Goal: Task Accomplishment & Management: Use online tool/utility

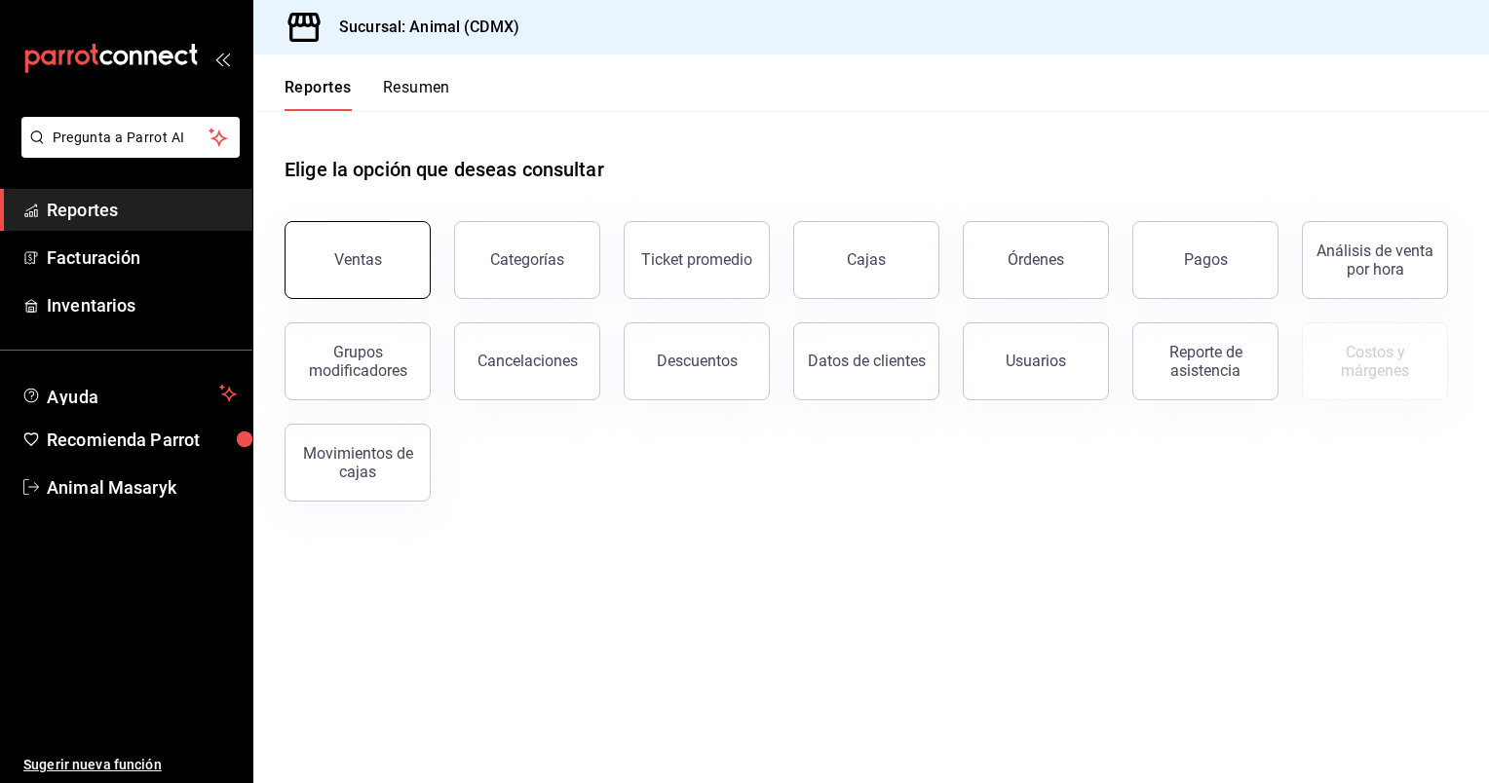
click at [357, 270] on button "Ventas" at bounding box center [357, 260] width 146 height 78
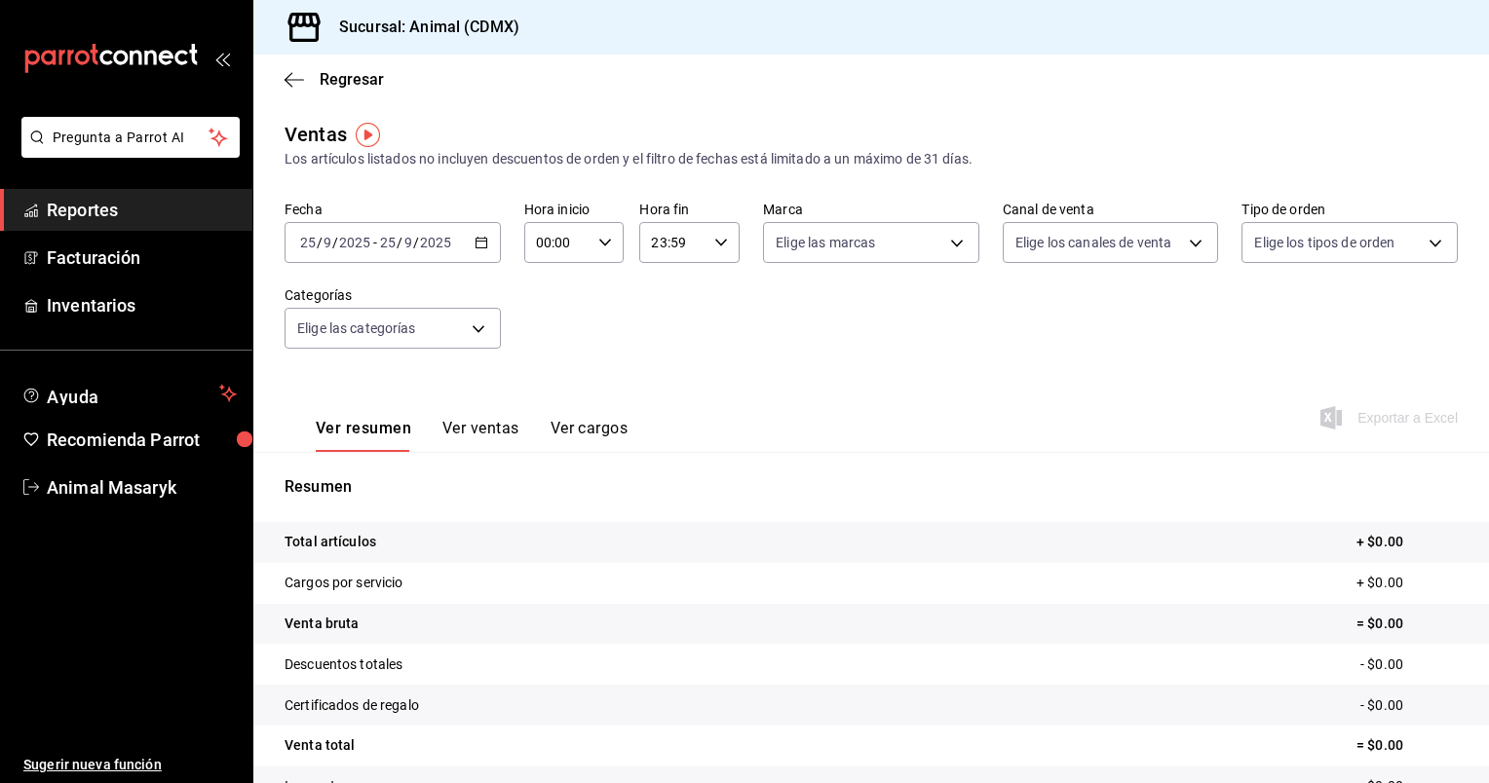
click at [491, 249] on div "[DATE] [DATE] - [DATE] [DATE]" at bounding box center [392, 242] width 216 height 41
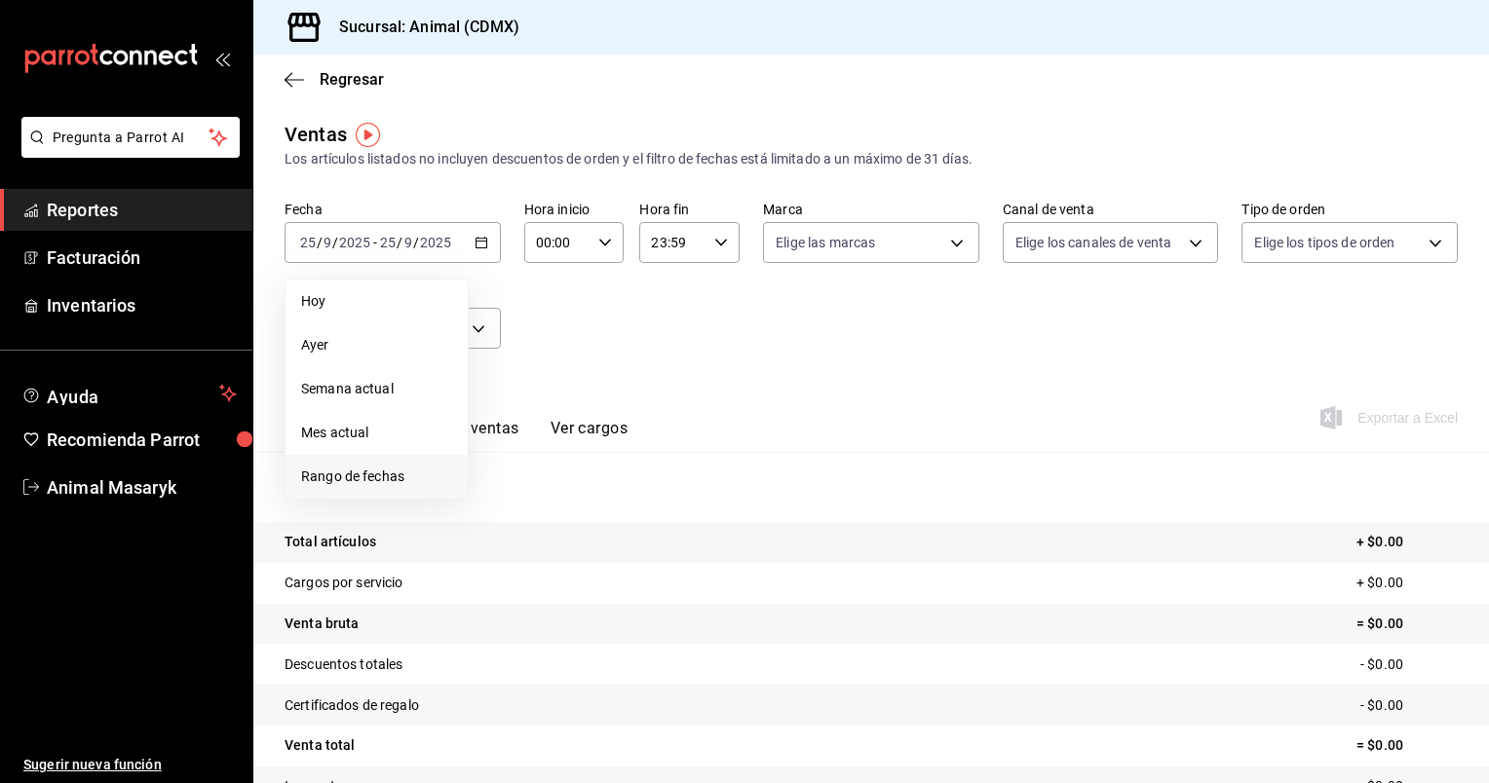
click at [339, 491] on li "Rango de fechas" at bounding box center [376, 477] width 182 height 44
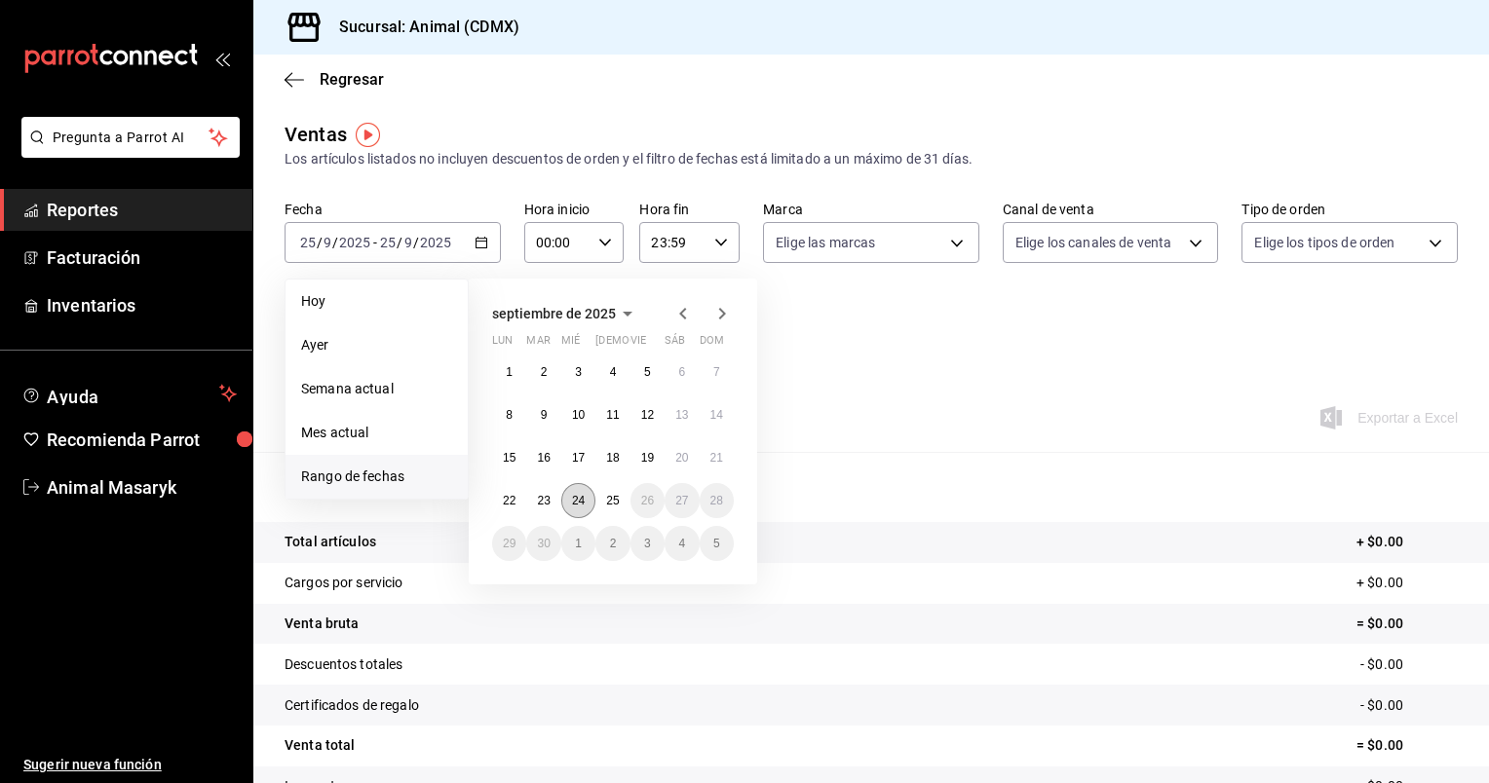
click at [592, 492] on button "24" at bounding box center [578, 500] width 34 height 35
click at [600, 494] on button "25" at bounding box center [612, 500] width 34 height 35
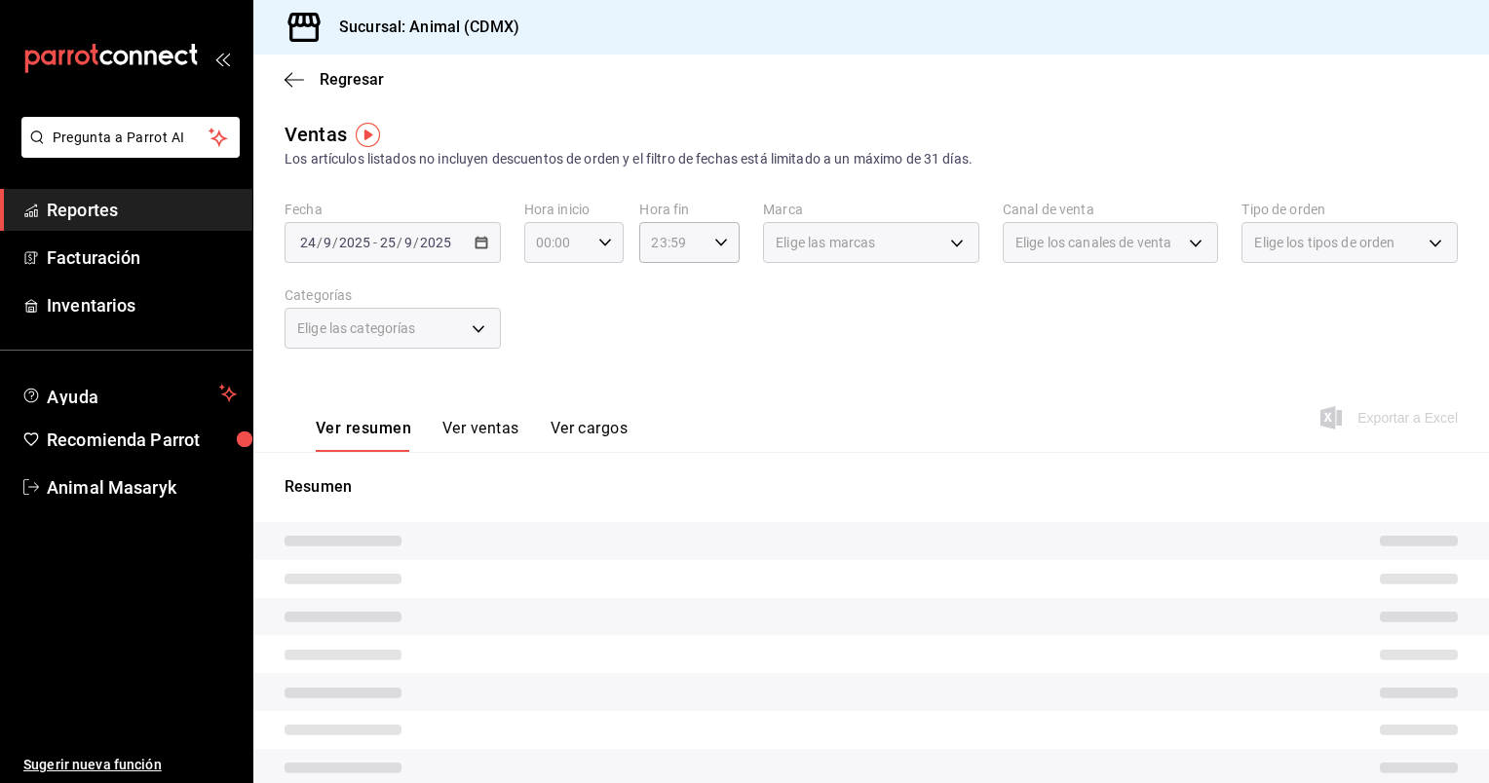
click at [599, 240] on \(Stroke\) "button" at bounding box center [605, 242] width 12 height 7
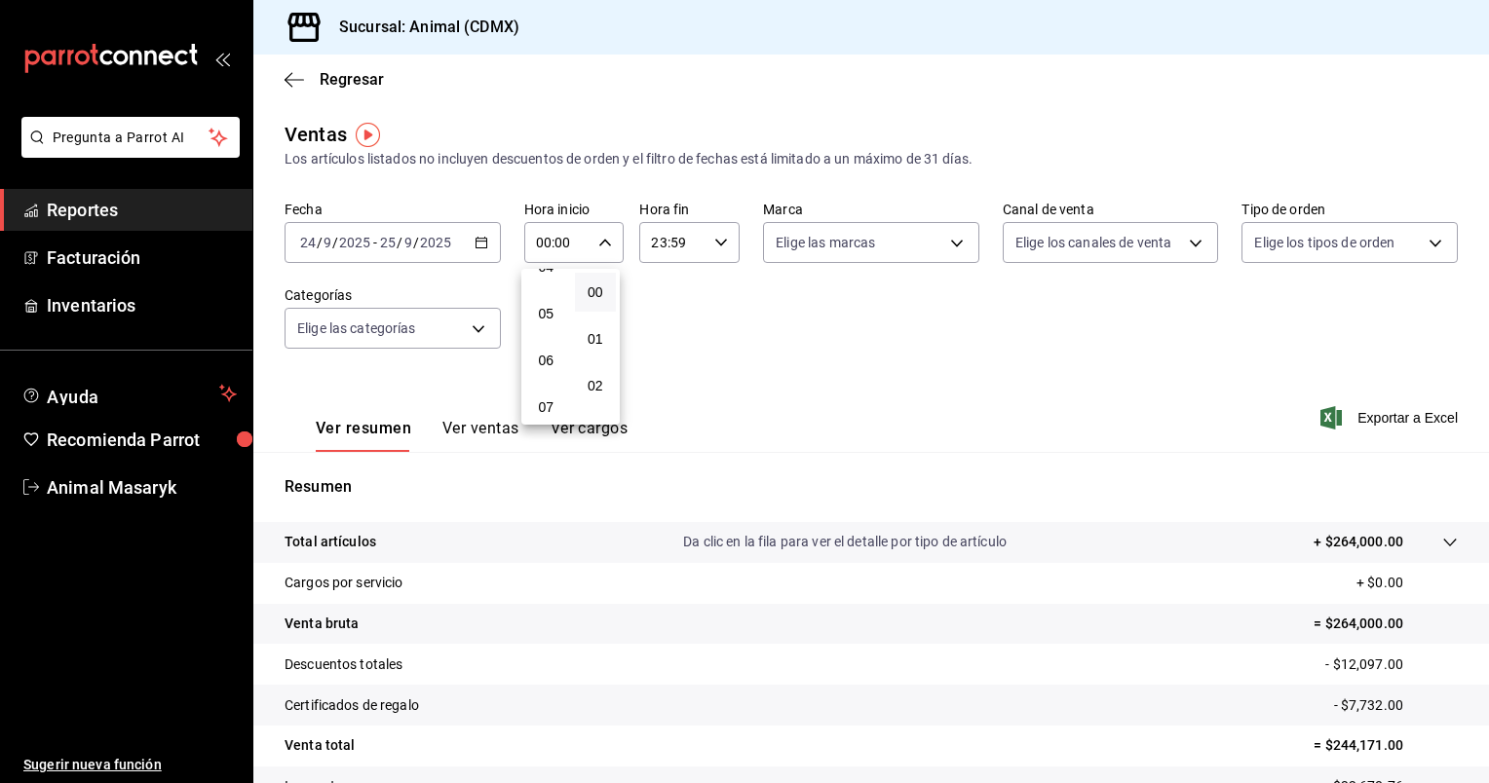
scroll to position [213, 0]
click at [549, 315] on span "05" at bounding box center [546, 313] width 19 height 16
type input "05:00"
click at [713, 252] on div at bounding box center [744, 391] width 1489 height 783
click at [713, 252] on div "23:59 Hora fin" at bounding box center [689, 242] width 100 height 41
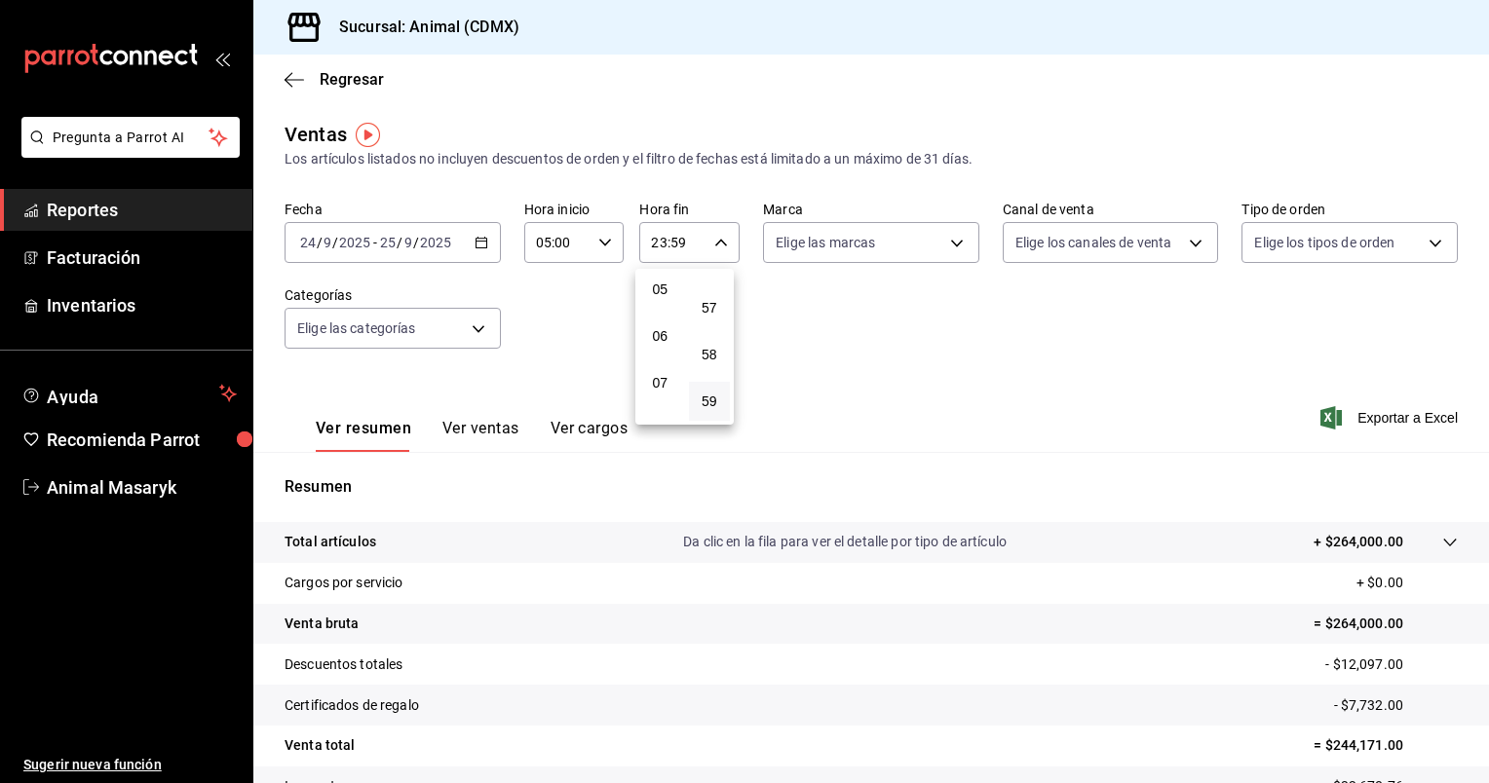
scroll to position [236, 0]
click at [658, 290] on span "05" at bounding box center [660, 291] width 19 height 16
click at [710, 284] on span "00" at bounding box center [709, 292] width 19 height 16
type input "05:00"
click at [954, 246] on div at bounding box center [744, 391] width 1489 height 783
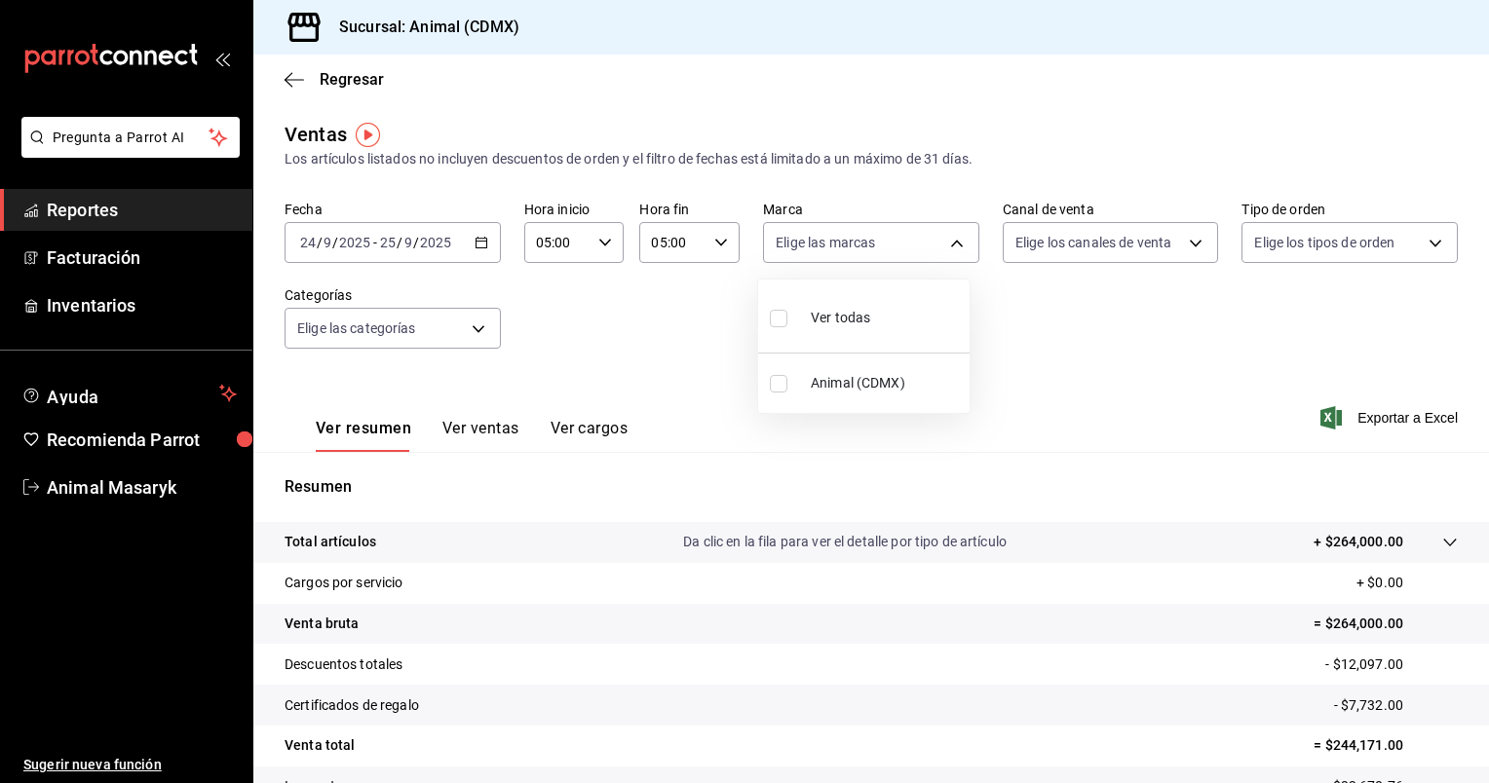
click at [954, 246] on body "Pregunta a Parrot AI Reportes Facturación Inventarios Ayuda Recomienda Parrot A…" at bounding box center [744, 391] width 1489 height 783
click at [900, 288] on li "Ver todas" at bounding box center [863, 315] width 211 height 57
type input "cb0f6aec-1481-4e37-861c-bab9b3a65b14"
checkbox input "true"
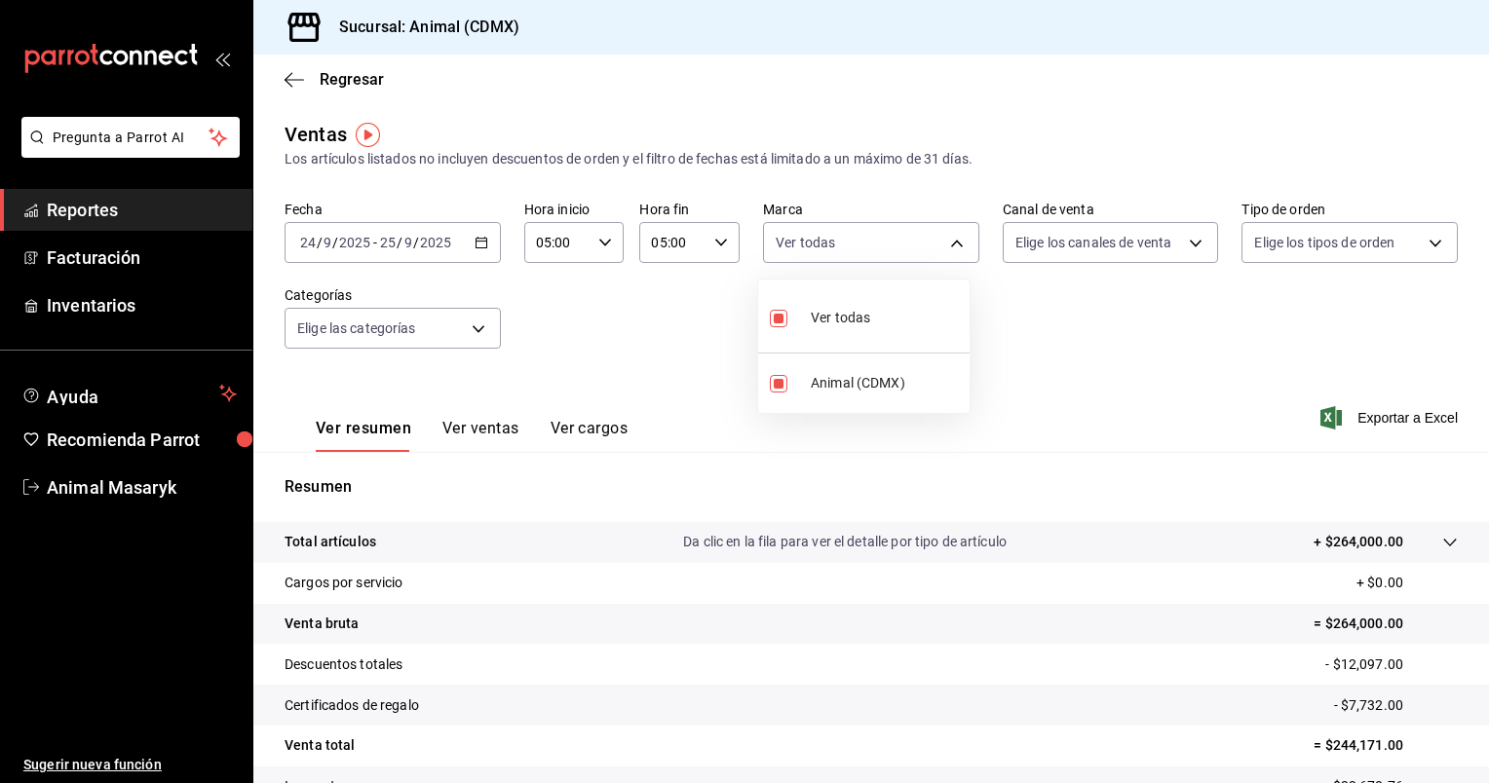
click at [1202, 245] on div at bounding box center [744, 391] width 1489 height 783
click at [1202, 245] on body "Pregunta a Parrot AI Reportes Facturación Inventarios Ayuda Recomienda Parrot A…" at bounding box center [744, 391] width 1489 height 783
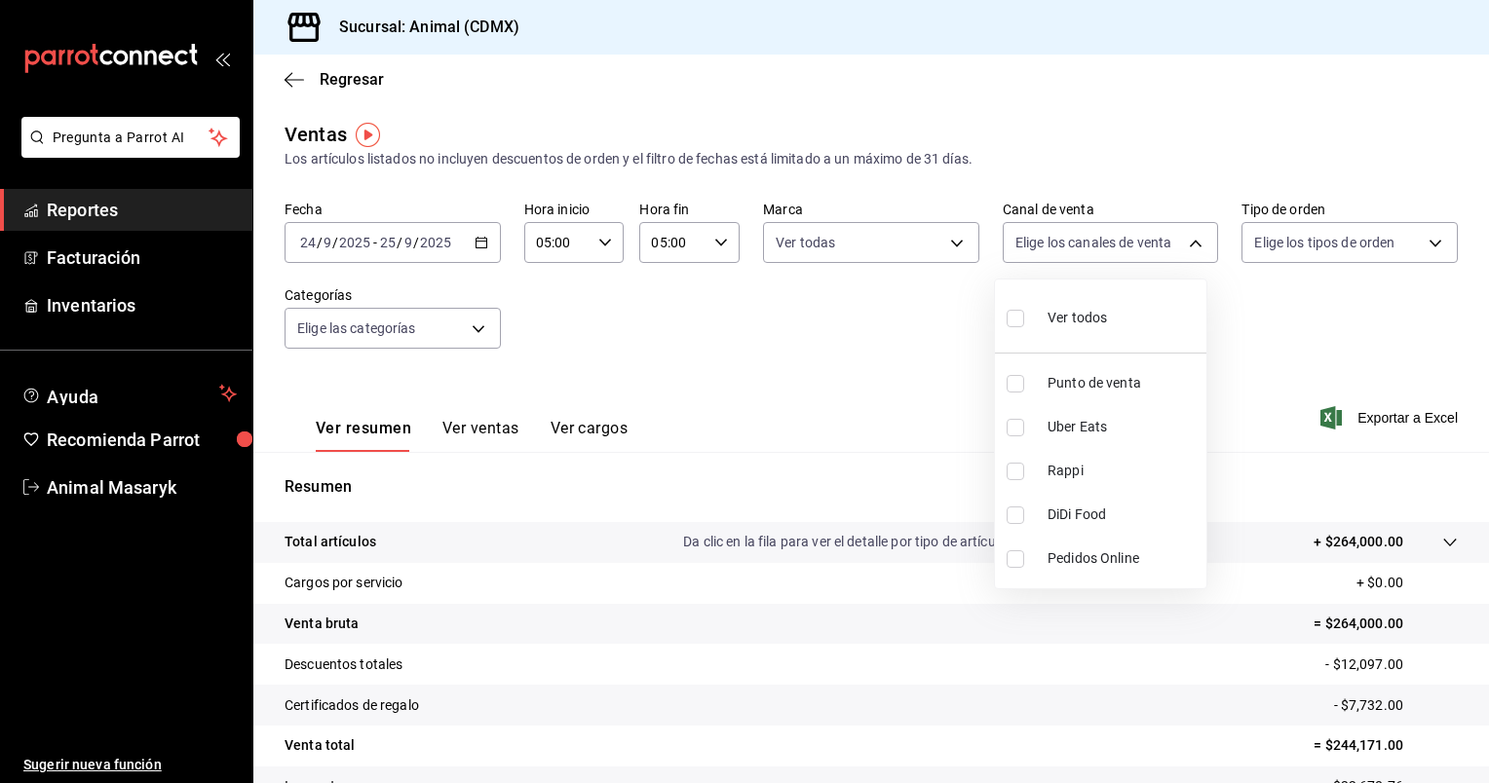
click at [1130, 292] on li "Ver todos" at bounding box center [1100, 315] width 211 height 57
type input "PARROT,UBER_EATS,RAPPI,DIDI_FOOD,ONLINE"
checkbox input "true"
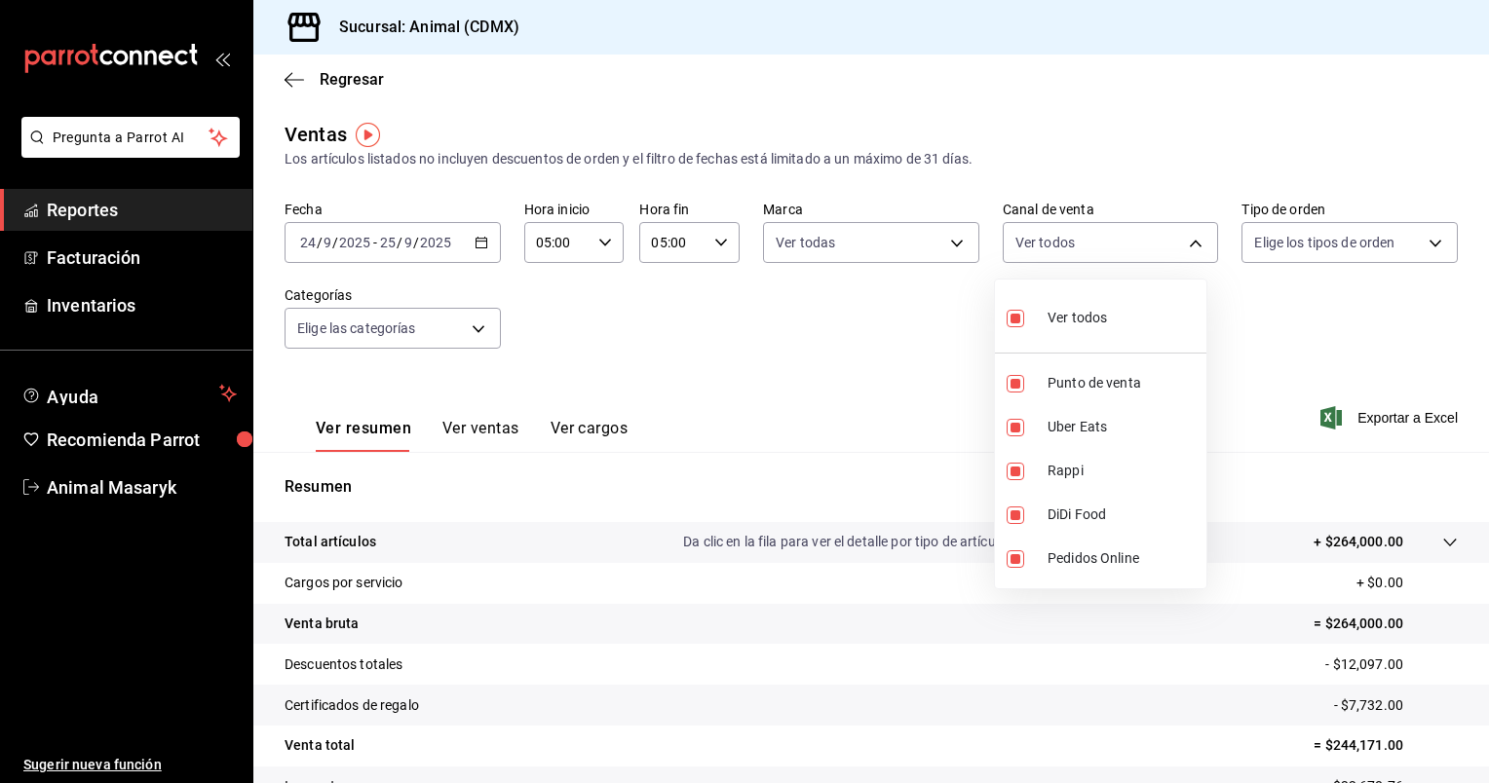
checkbox input "true"
click at [1422, 253] on div at bounding box center [744, 391] width 1489 height 783
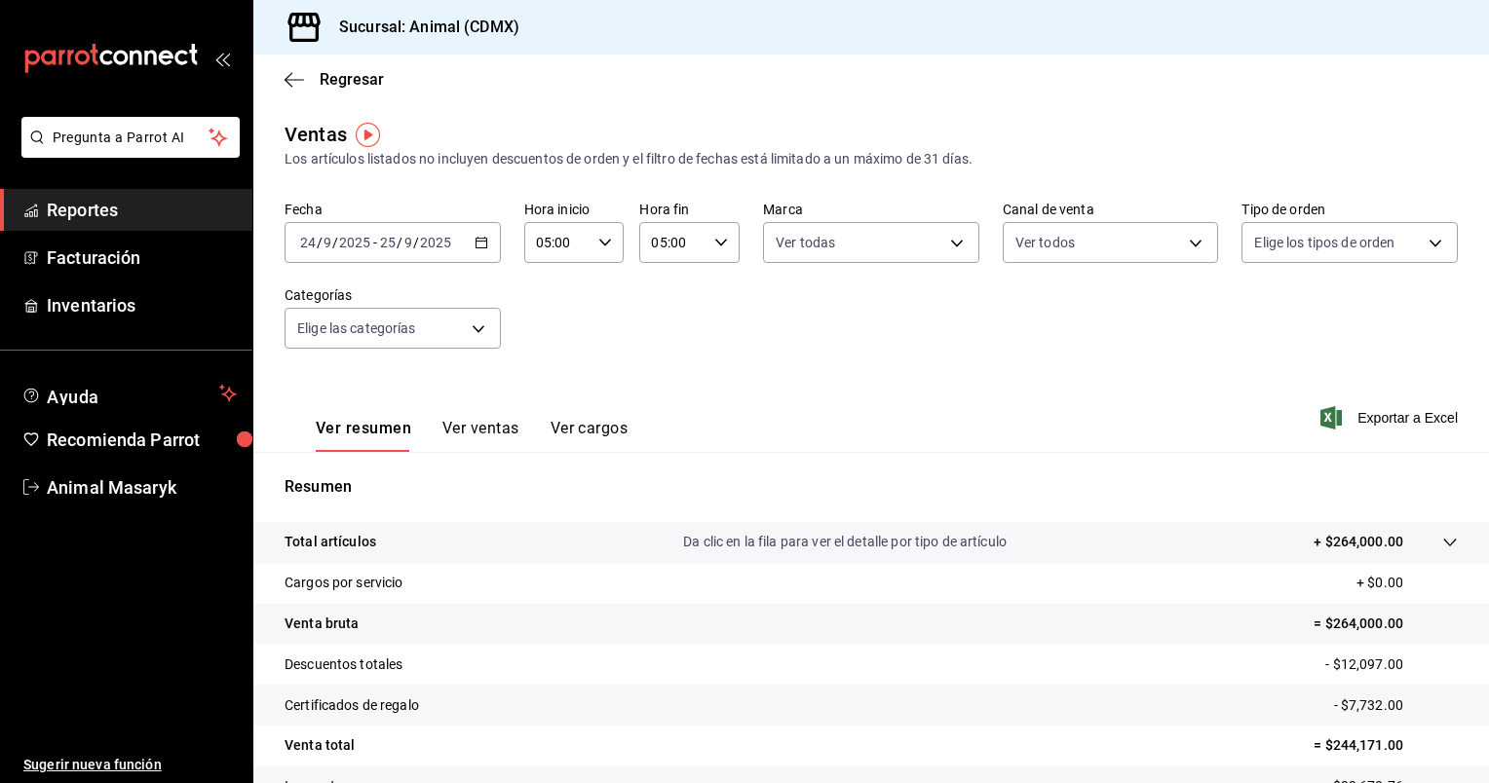
click at [1422, 253] on body "Pregunta a Parrot AI Reportes Facturación Inventarios Ayuda Recomienda Parrot A…" at bounding box center [744, 391] width 1489 height 783
click at [1317, 320] on span "Ver todos" at bounding box center [1312, 318] width 59 height 20
type input "ad44a823-99d3-4372-a913-4cf57f2a9ac0,b8ee5ff1-85c8-4a81-aa51-555e6c8ba0c6,EXTER…"
checkbox input "true"
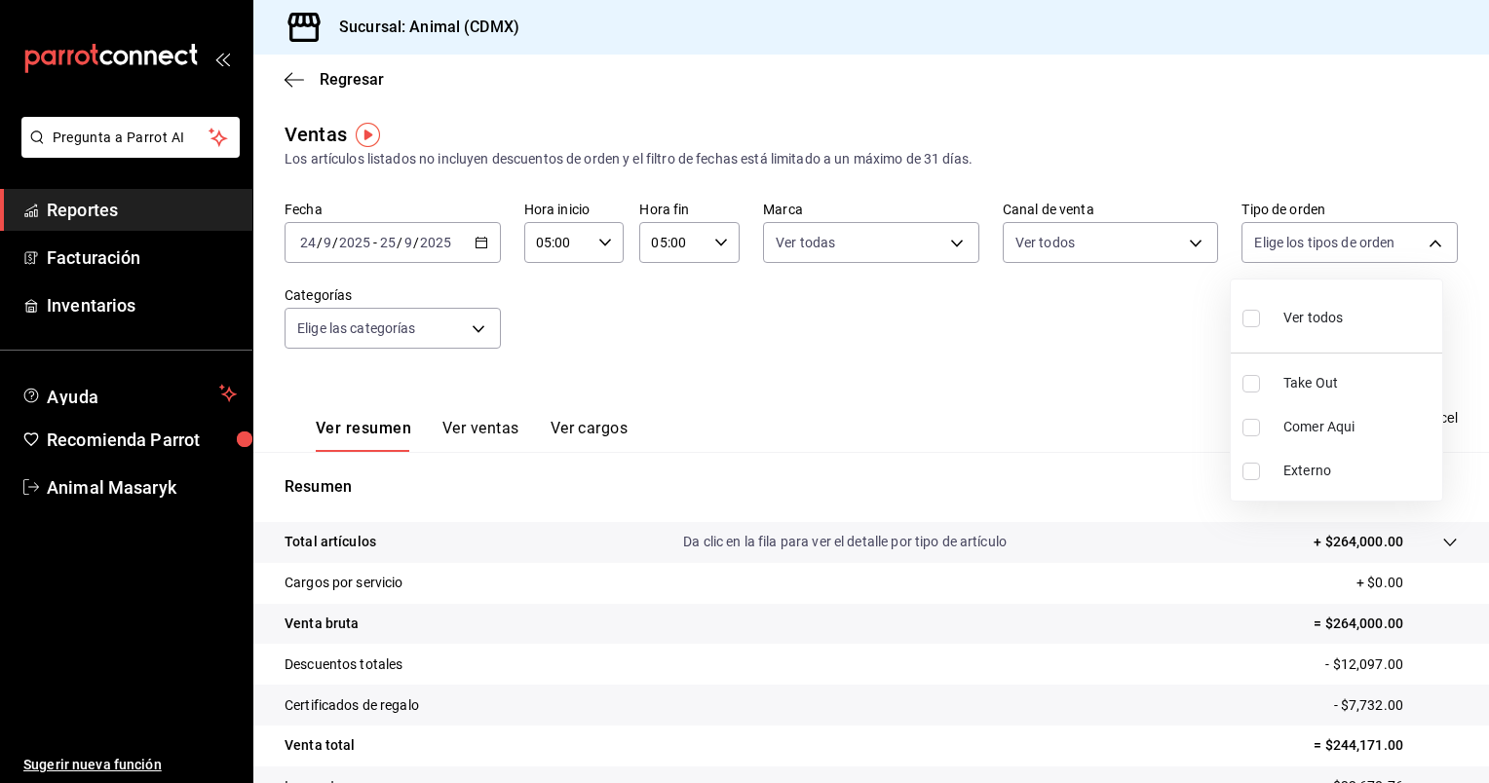
checkbox input "true"
click at [476, 327] on div at bounding box center [744, 391] width 1489 height 783
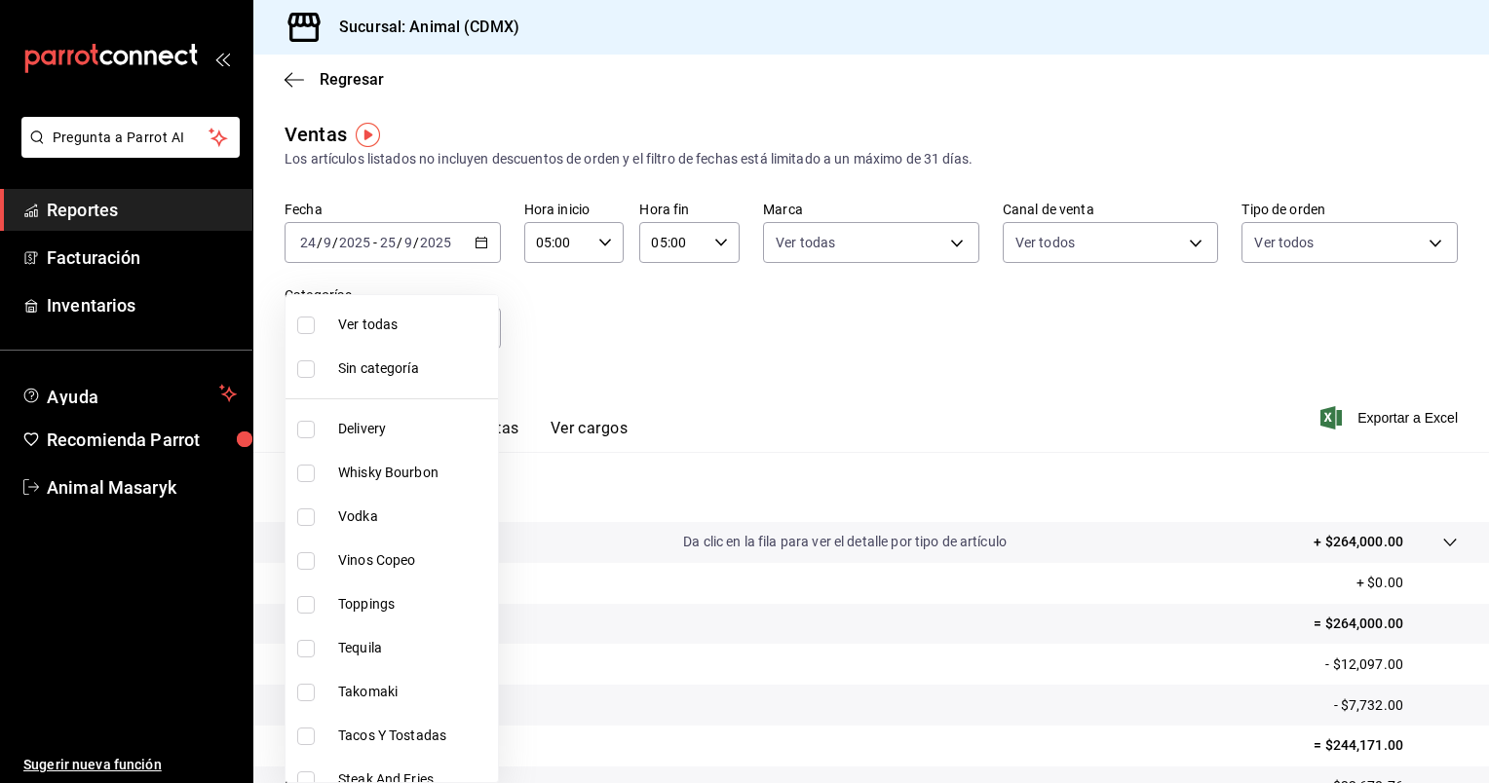
click at [476, 327] on body "Pregunta a Parrot AI Reportes Facturación Inventarios Ayuda Recomienda Parrot A…" at bounding box center [744, 391] width 1489 height 783
click at [443, 317] on span "Ver todas" at bounding box center [414, 325] width 152 height 20
type input "281688af-6220-48ae-86b9-ca5e6f63eb3e,2ffeebaa-176c-4024-95f8-553ffecca8da,37769…"
checkbox input "true"
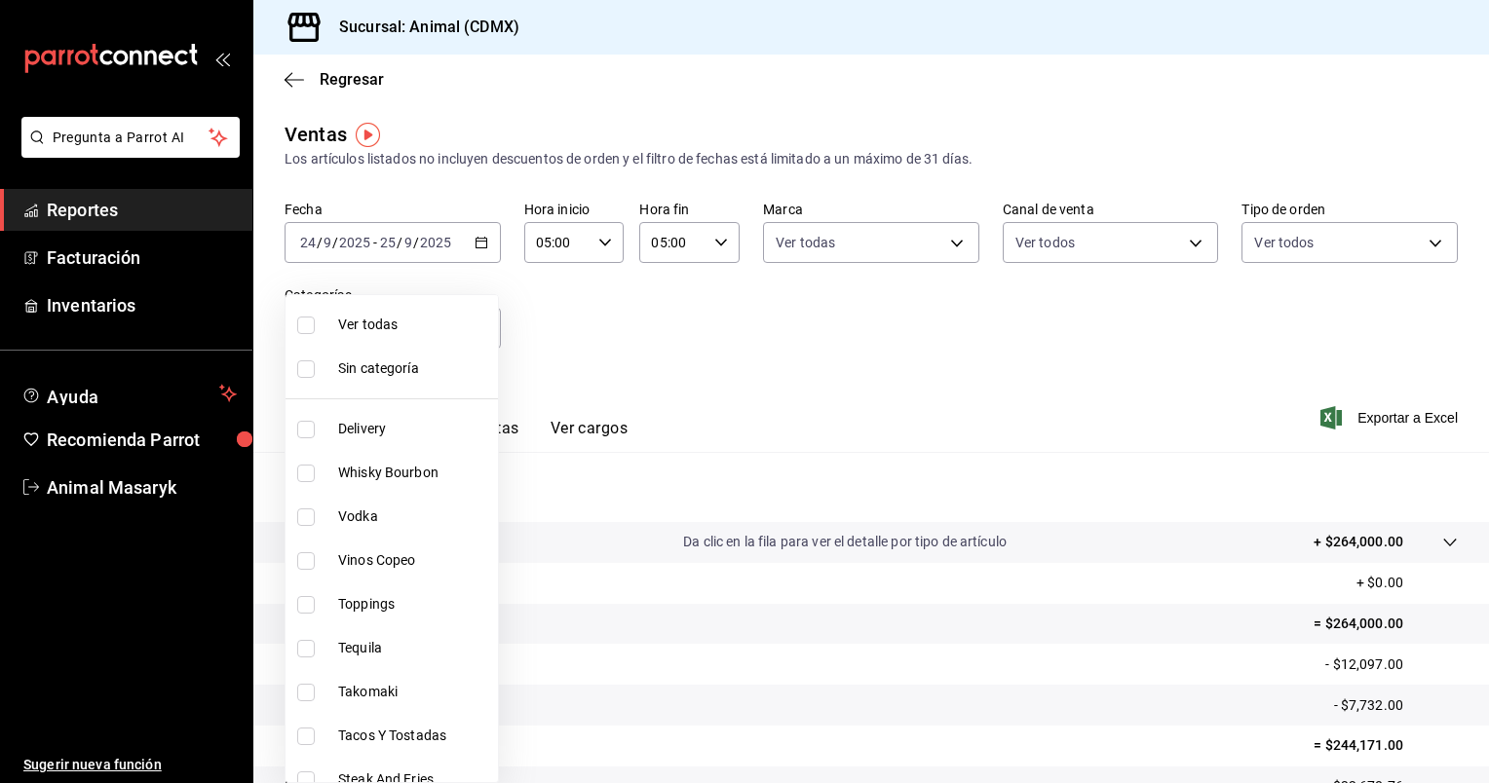
checkbox input "true"
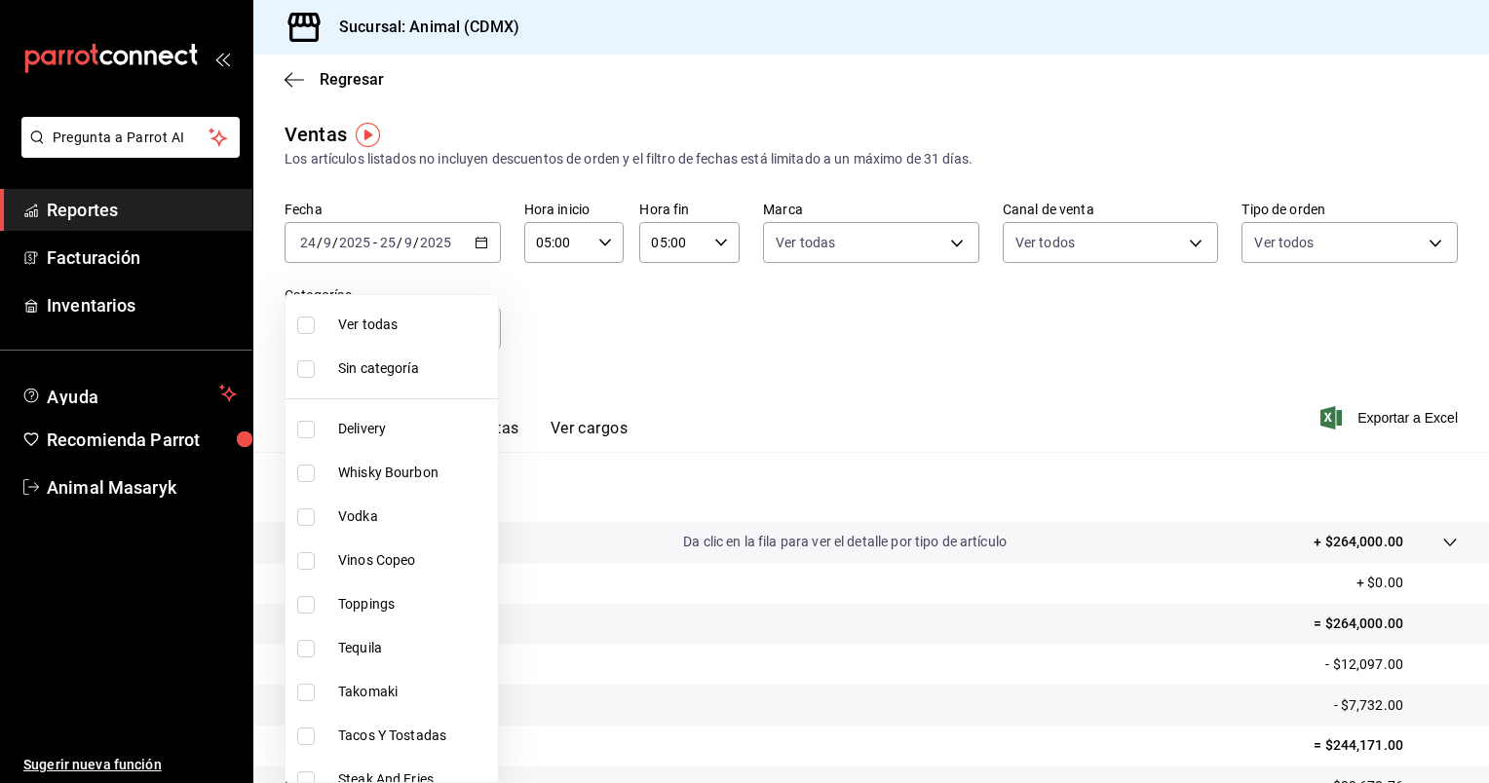
checkbox input "true"
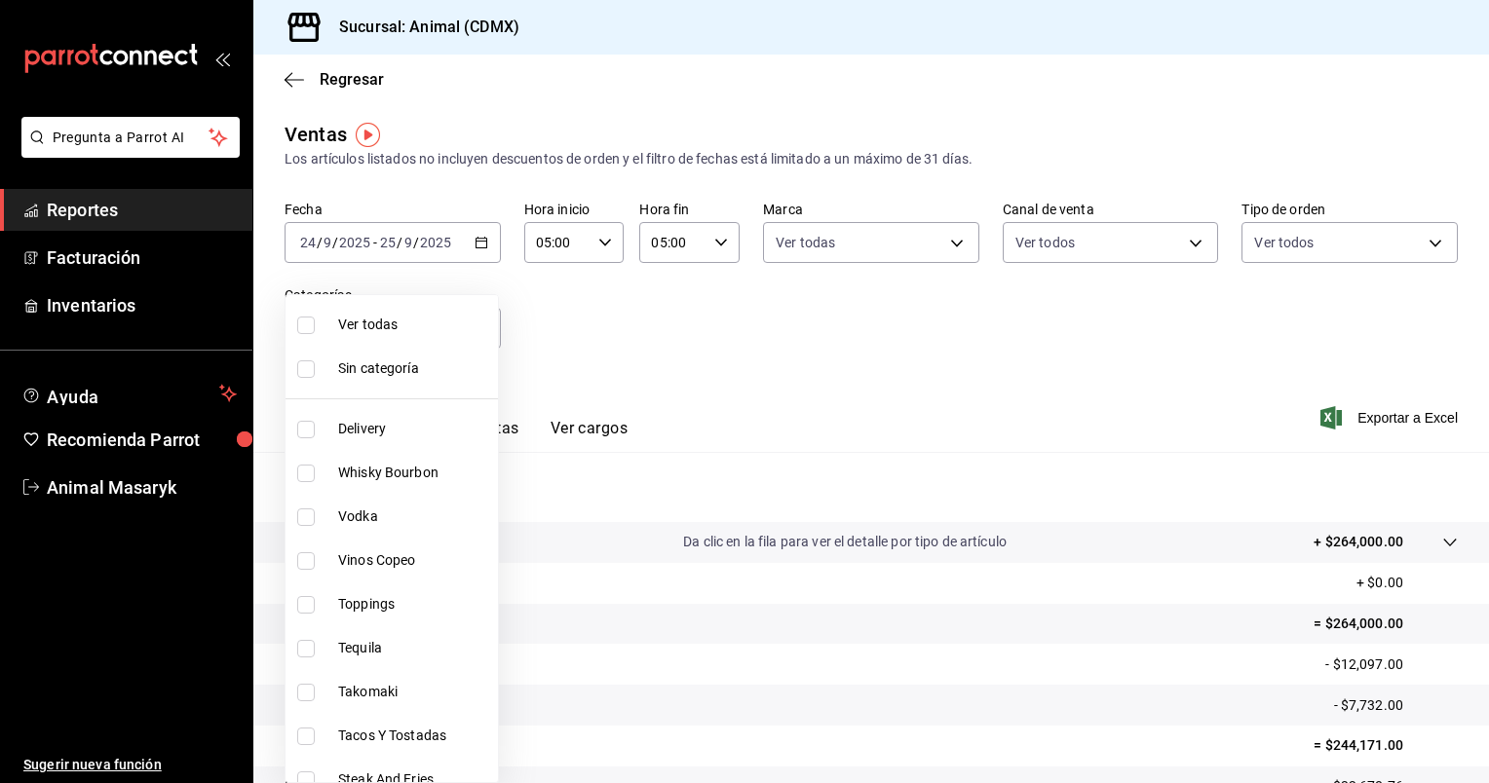
checkbox input "true"
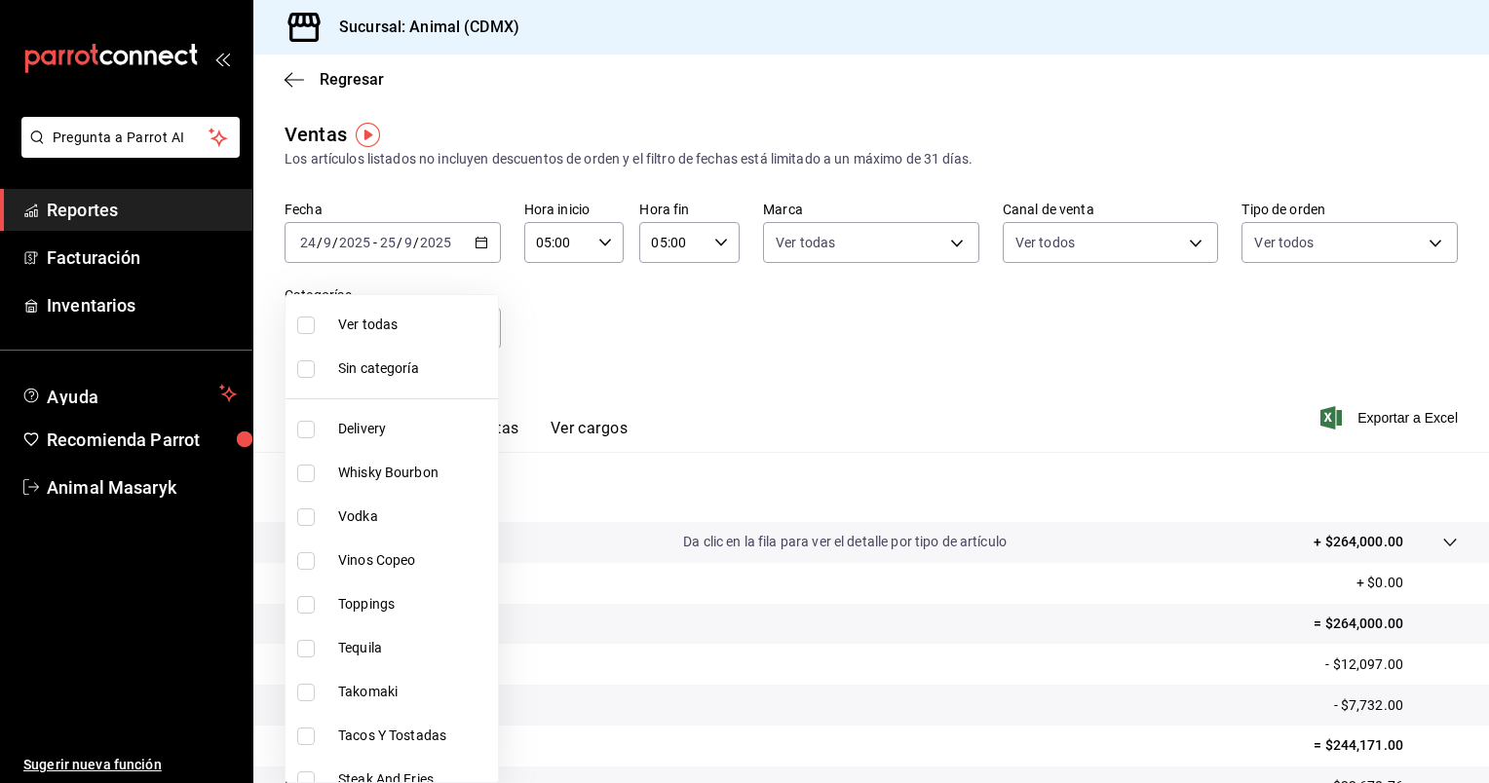
checkbox input "true"
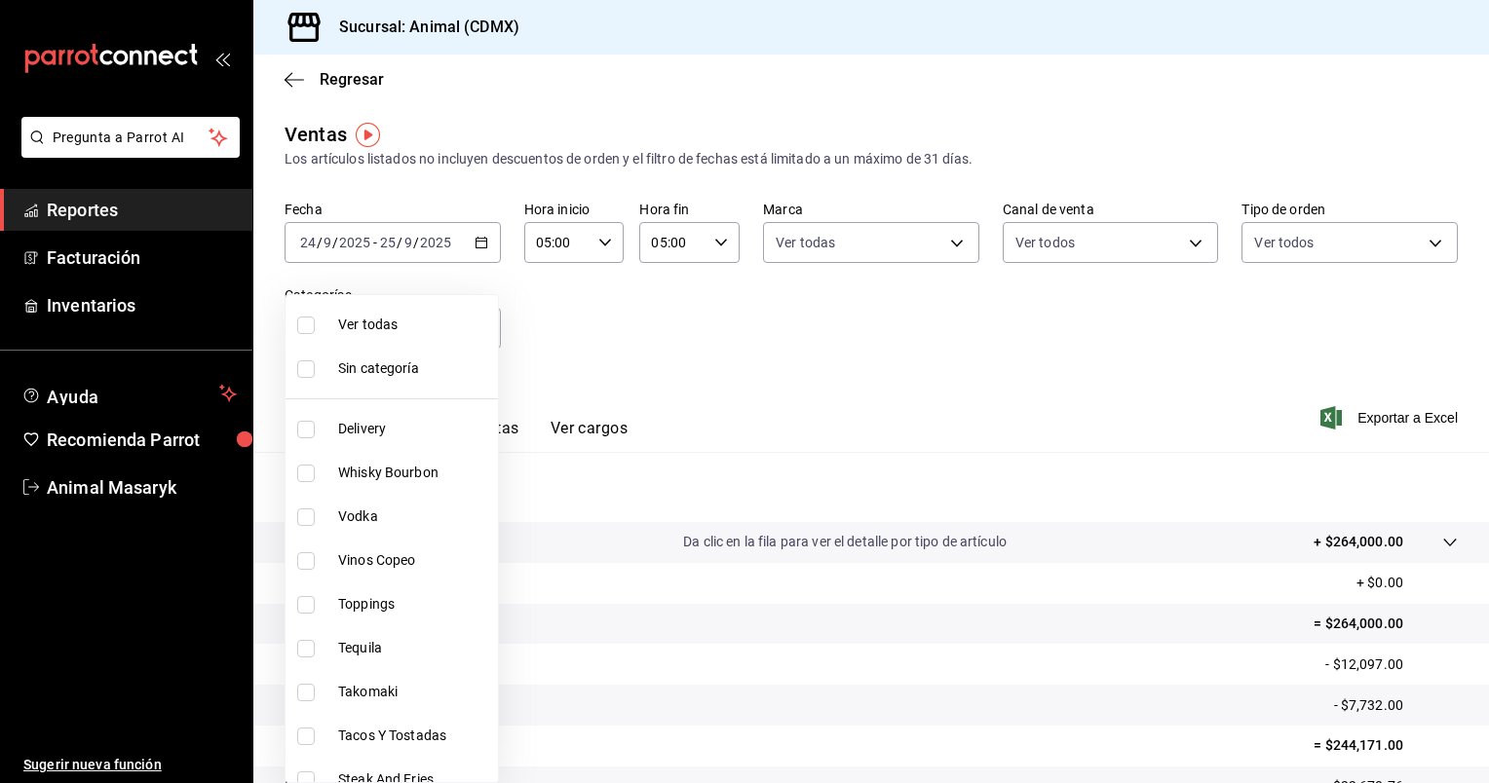
checkbox input "true"
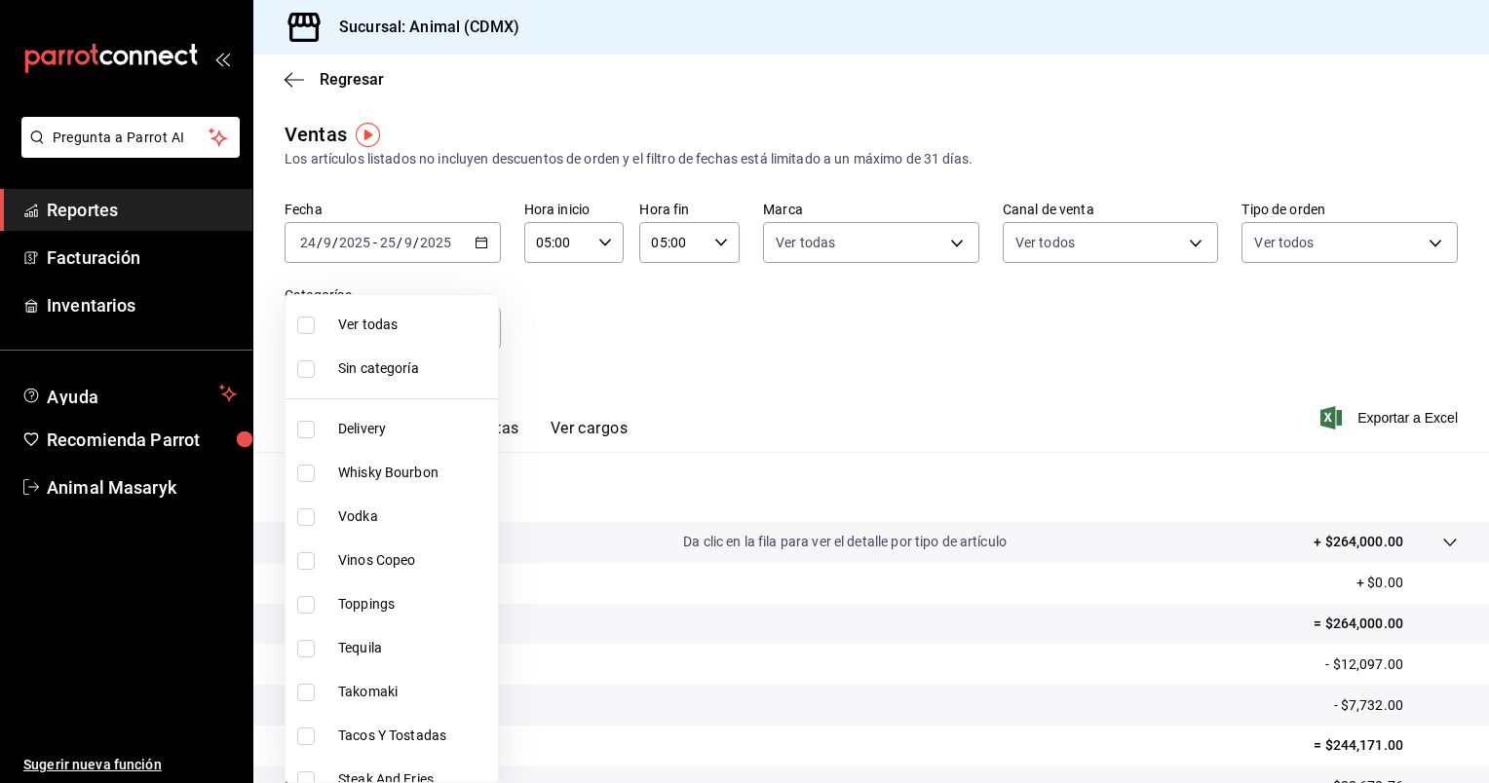
checkbox input "true"
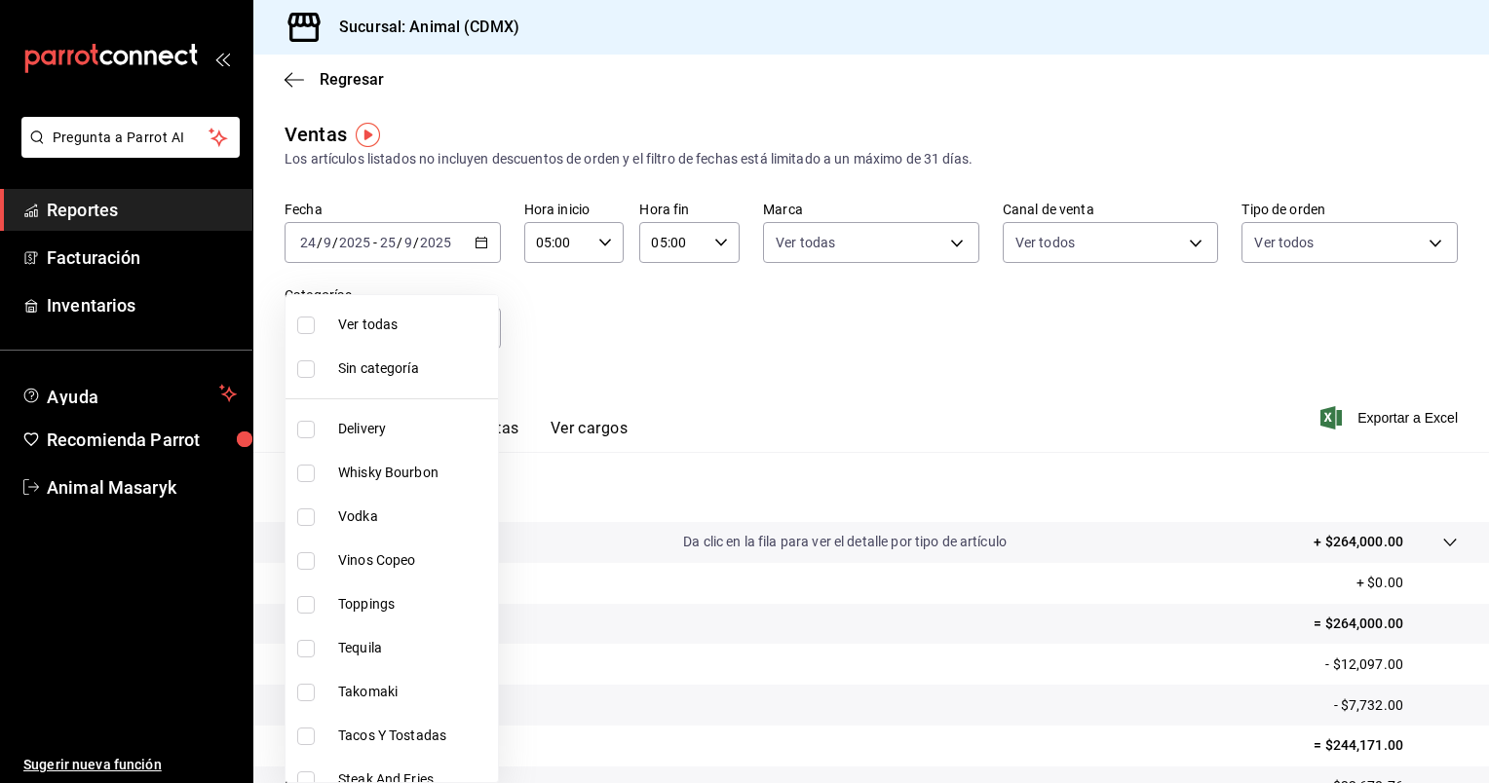
checkbox input "true"
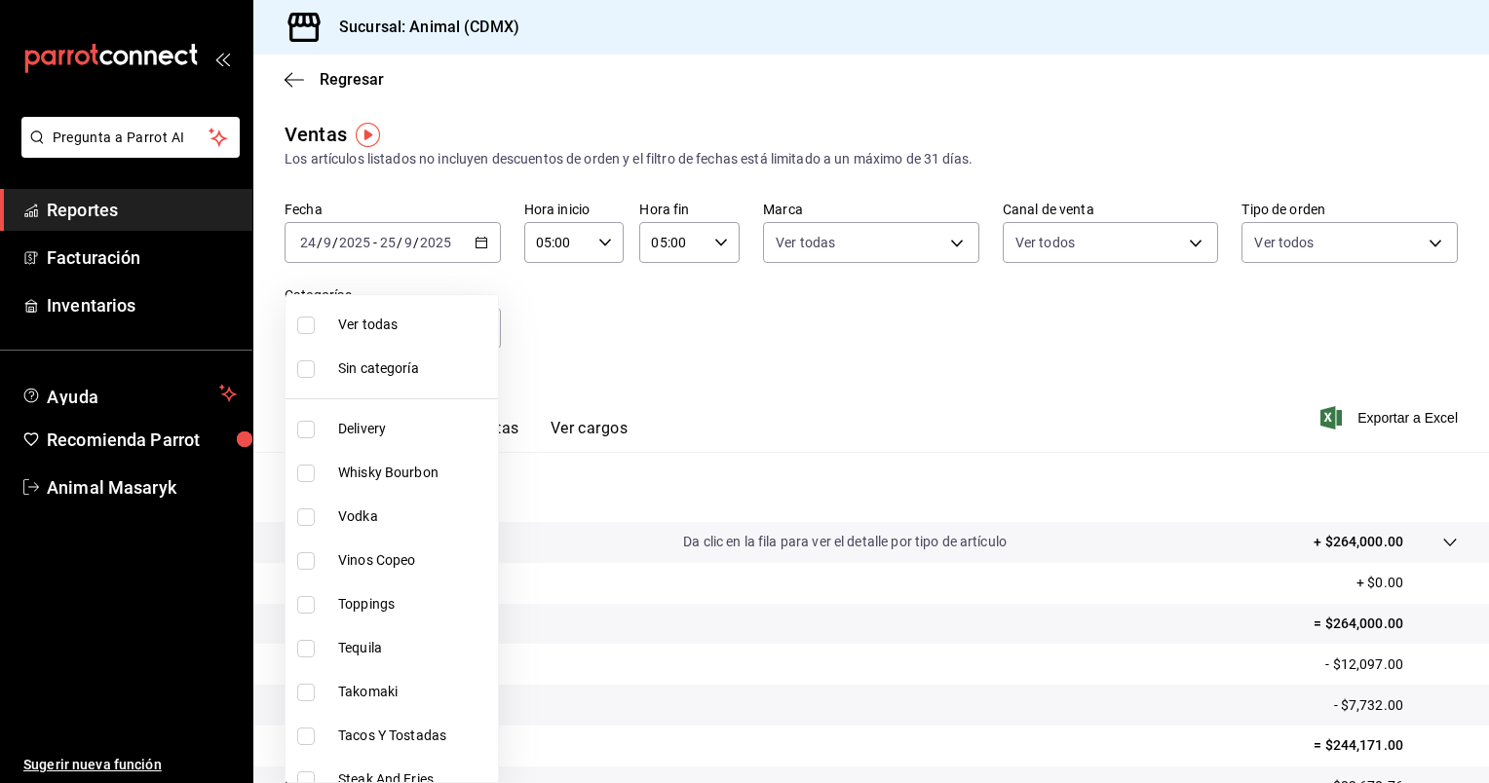
checkbox input "true"
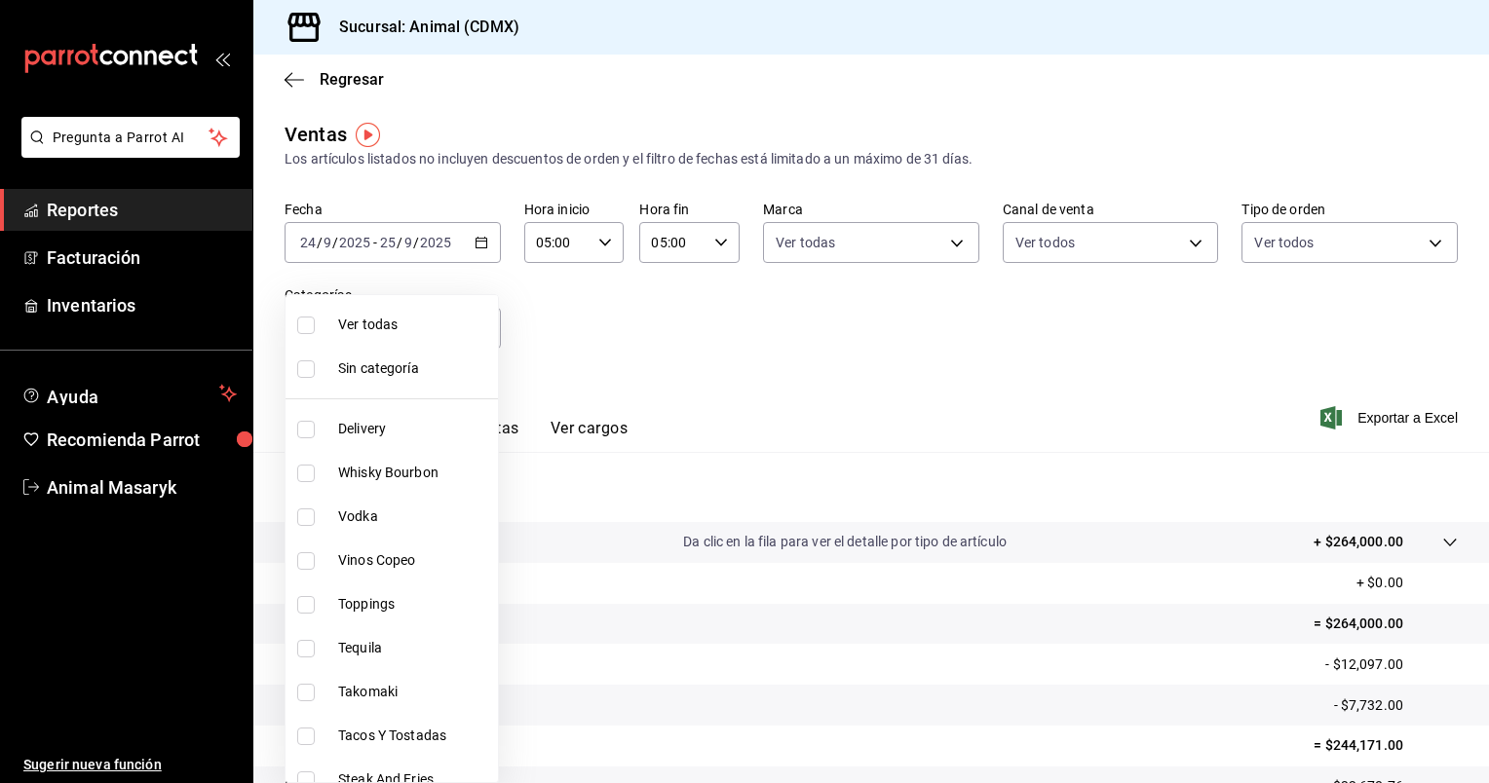
checkbox input "true"
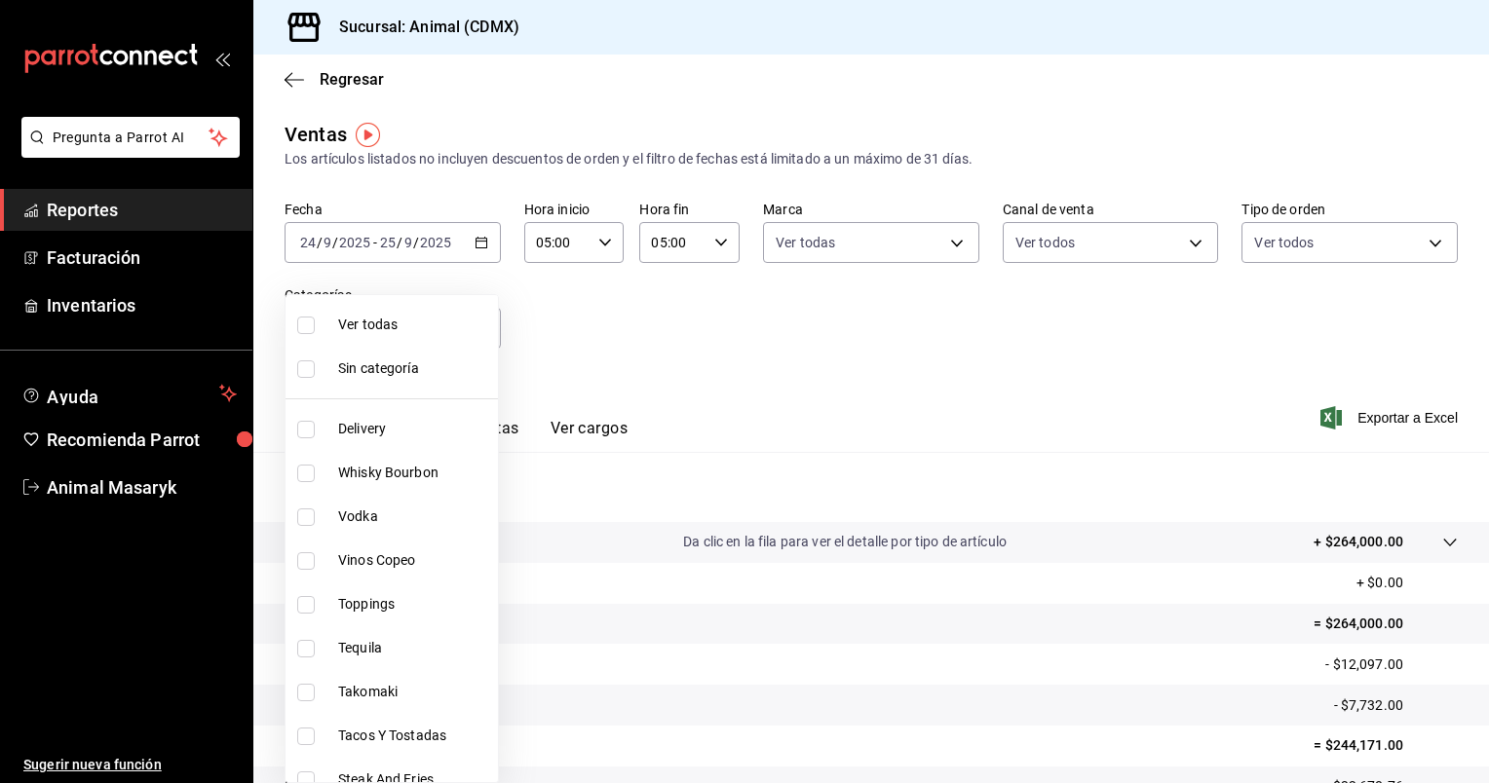
checkbox input "true"
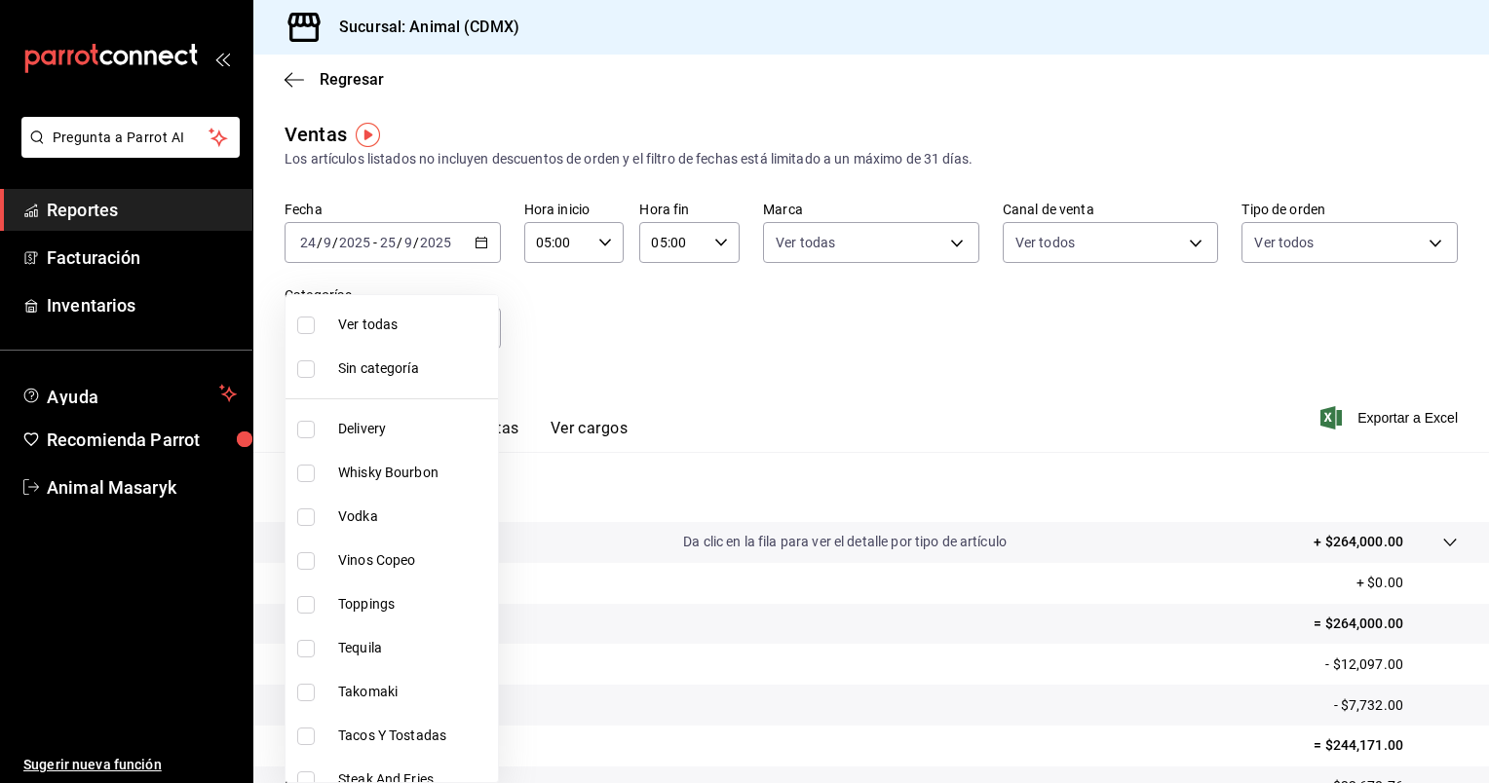
checkbox input "true"
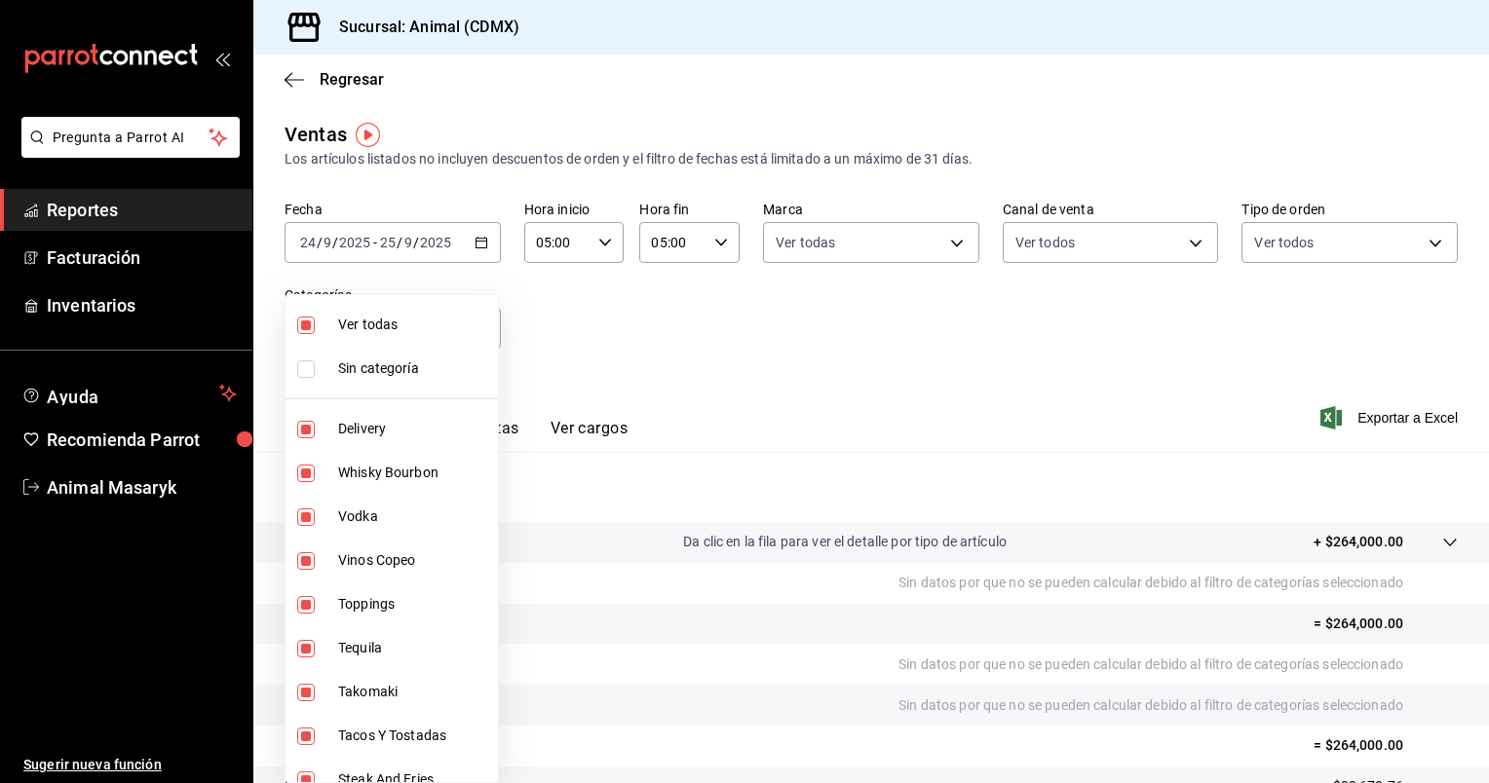
click at [591, 361] on div at bounding box center [744, 391] width 1489 height 783
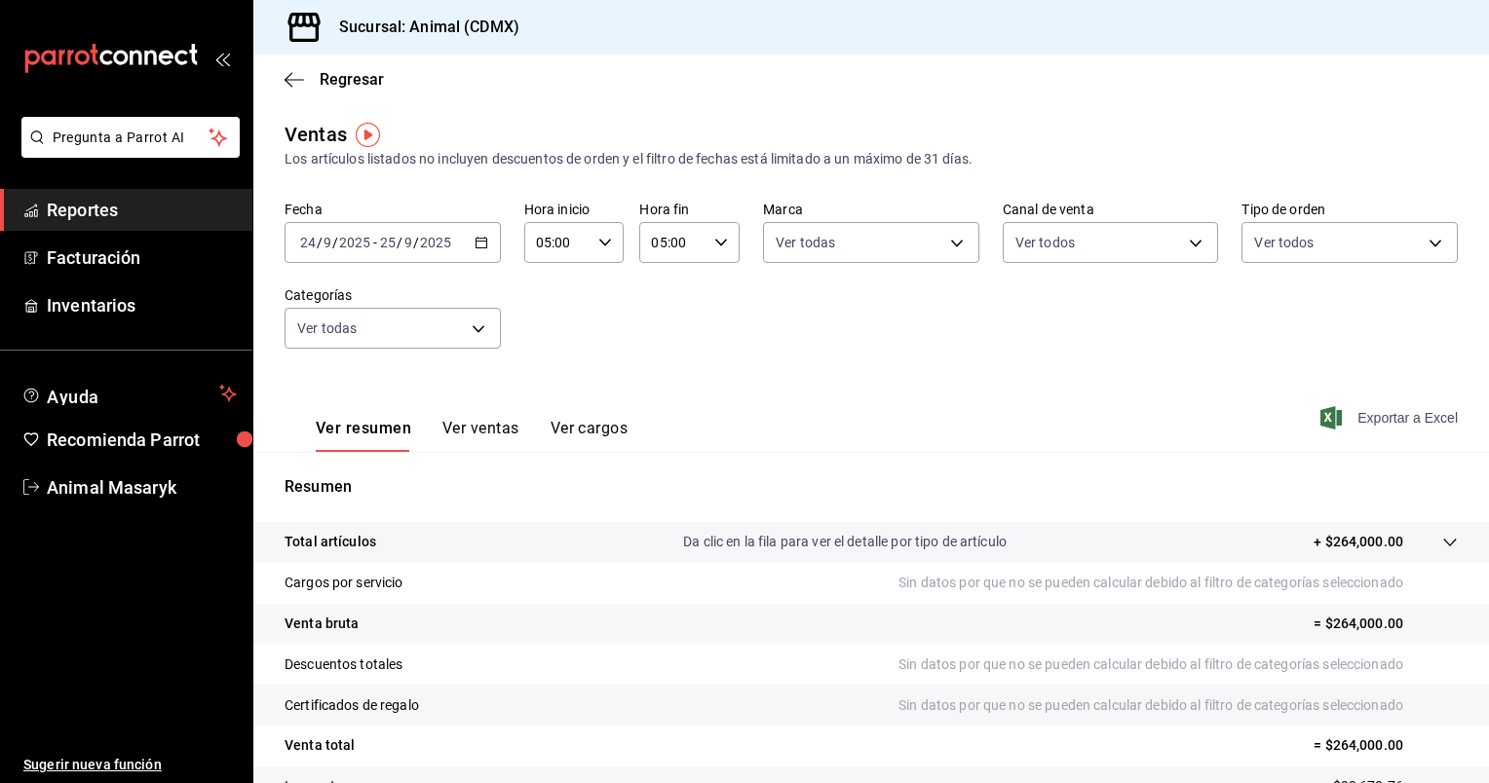
click at [1426, 422] on span "Exportar a Excel" at bounding box center [1390, 417] width 133 height 23
click at [293, 82] on icon "button" at bounding box center [293, 80] width 19 height 18
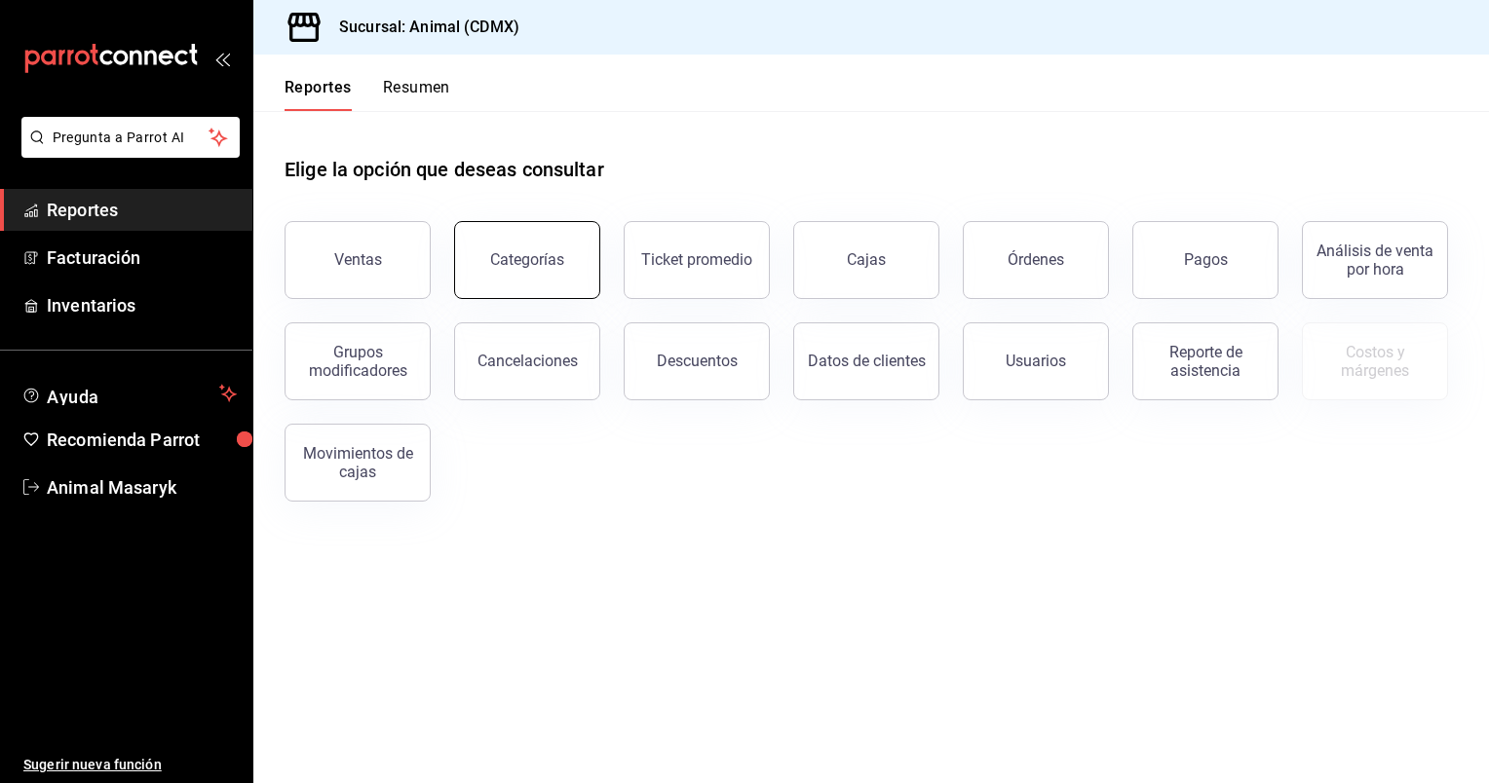
click at [549, 242] on button "Categorías" at bounding box center [527, 260] width 146 height 78
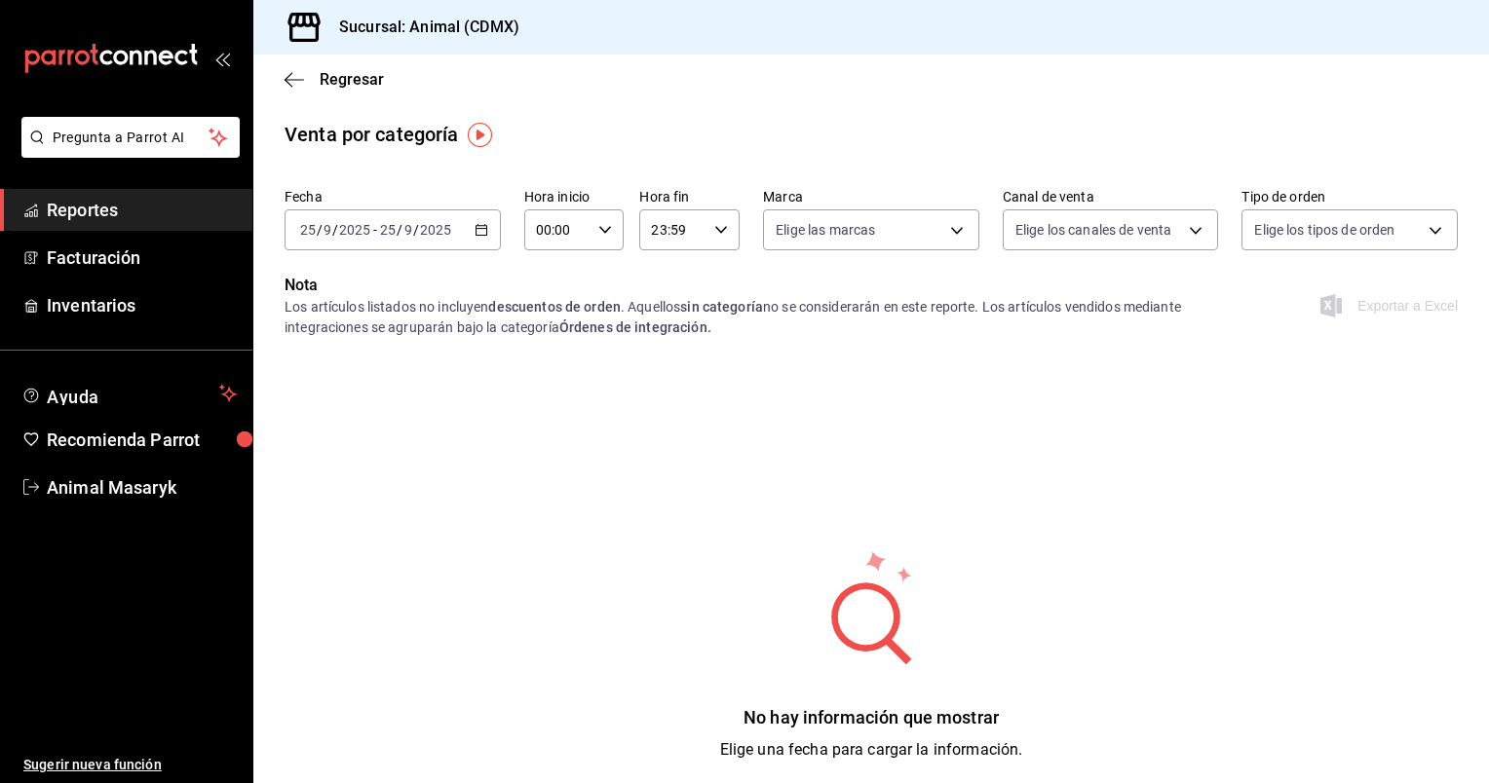
click at [479, 234] on icon "button" at bounding box center [481, 230] width 14 height 14
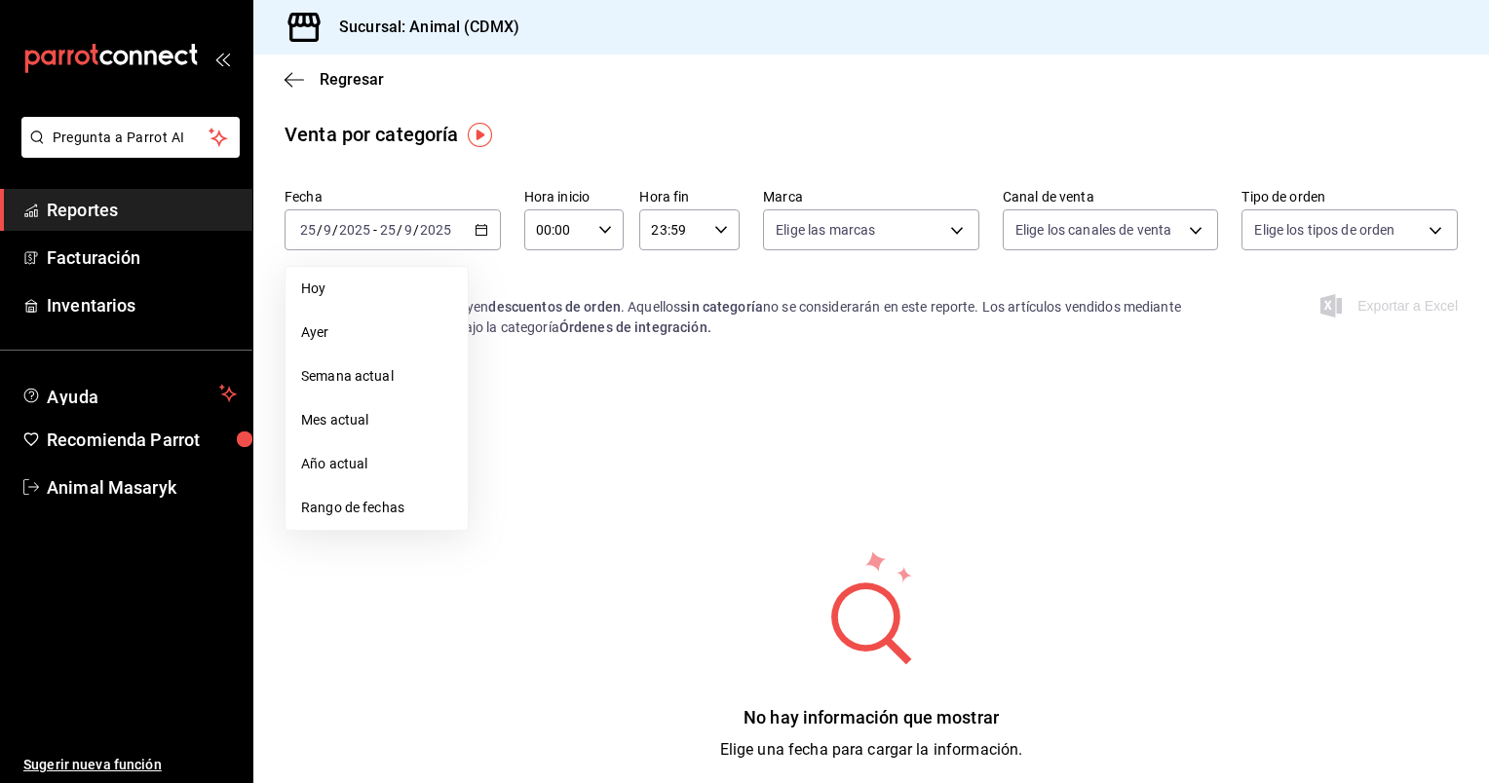
click at [368, 426] on span "Mes actual" at bounding box center [376, 420] width 151 height 20
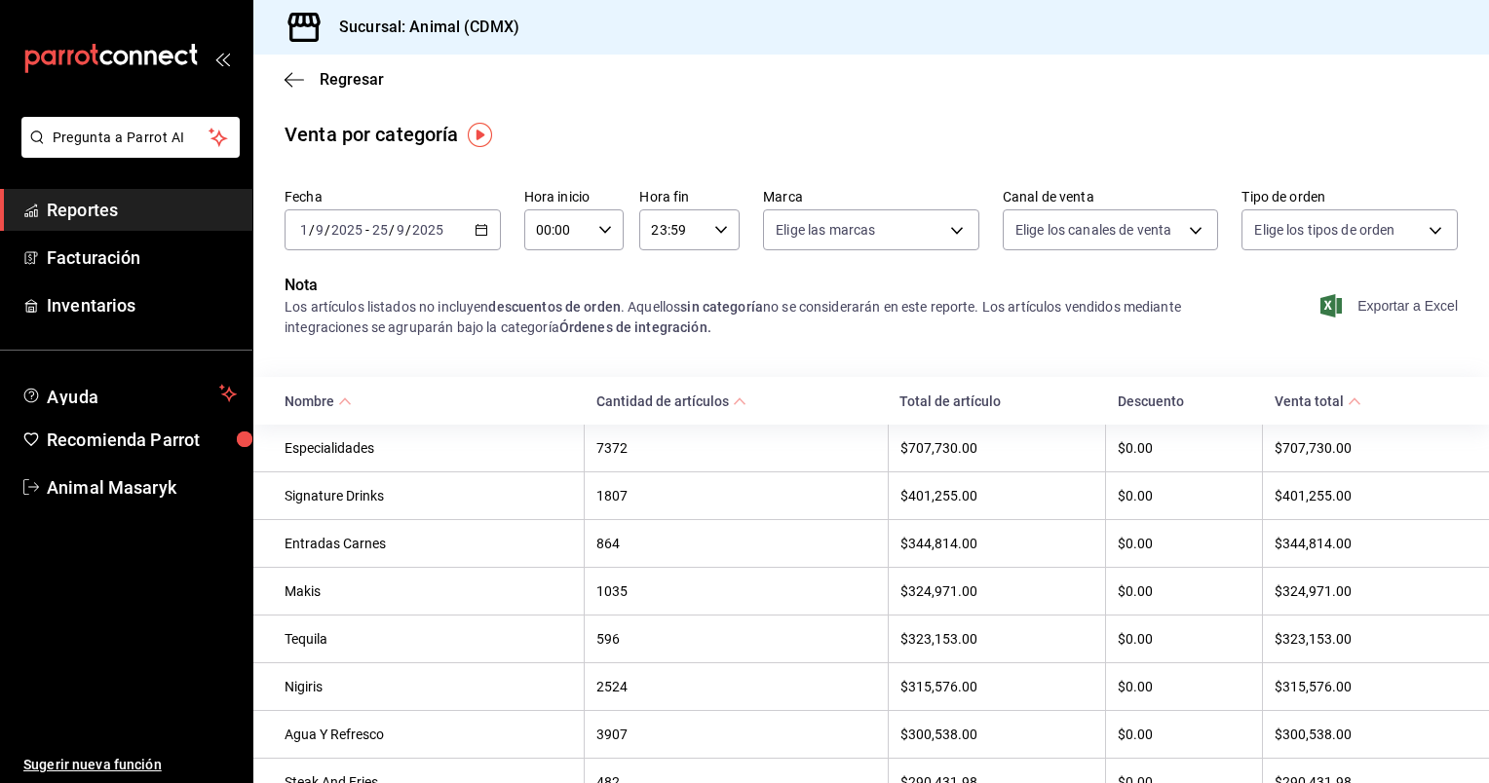
click at [1372, 314] on span "Exportar a Excel" at bounding box center [1390, 305] width 133 height 23
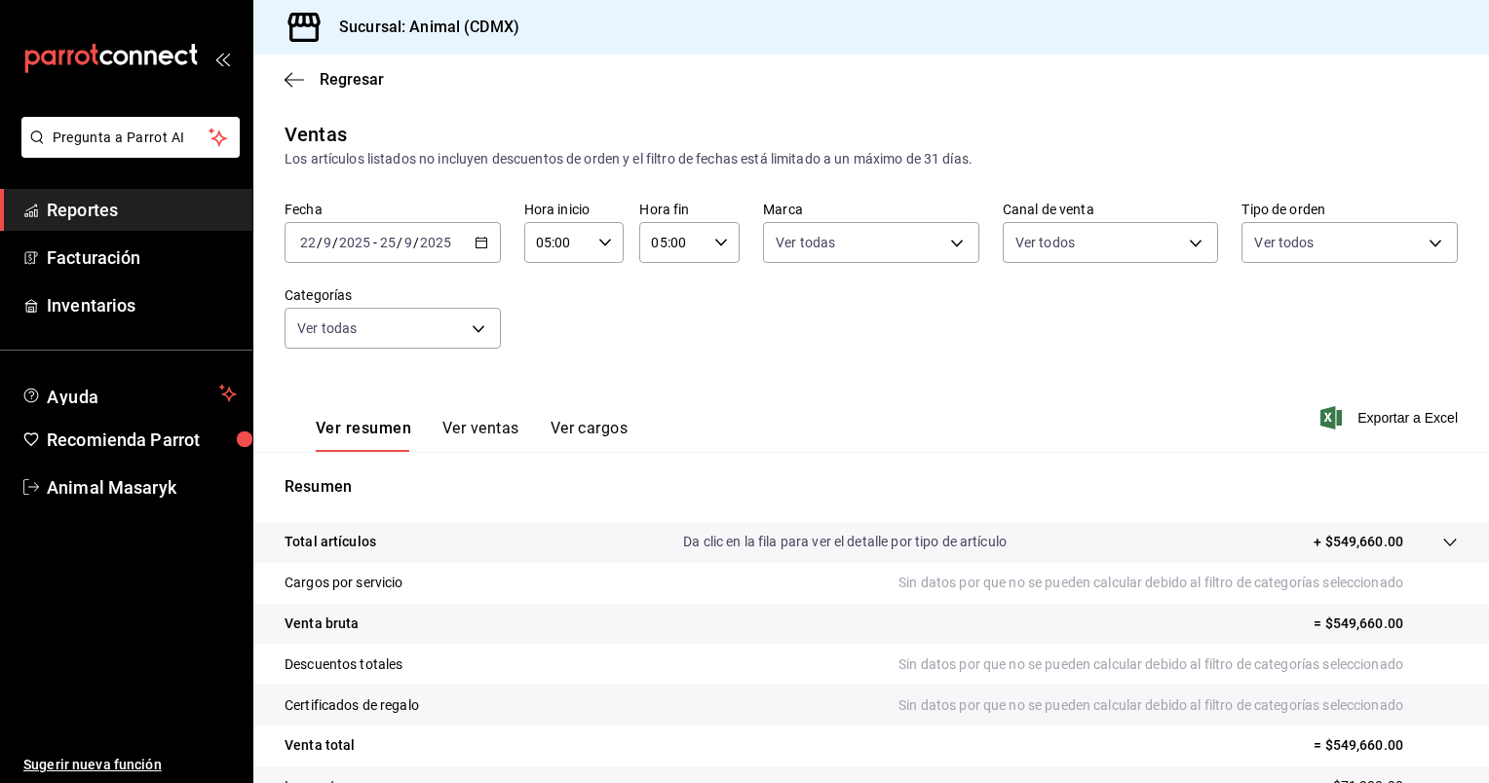
scroll to position [101, 0]
